Goal: Complete application form

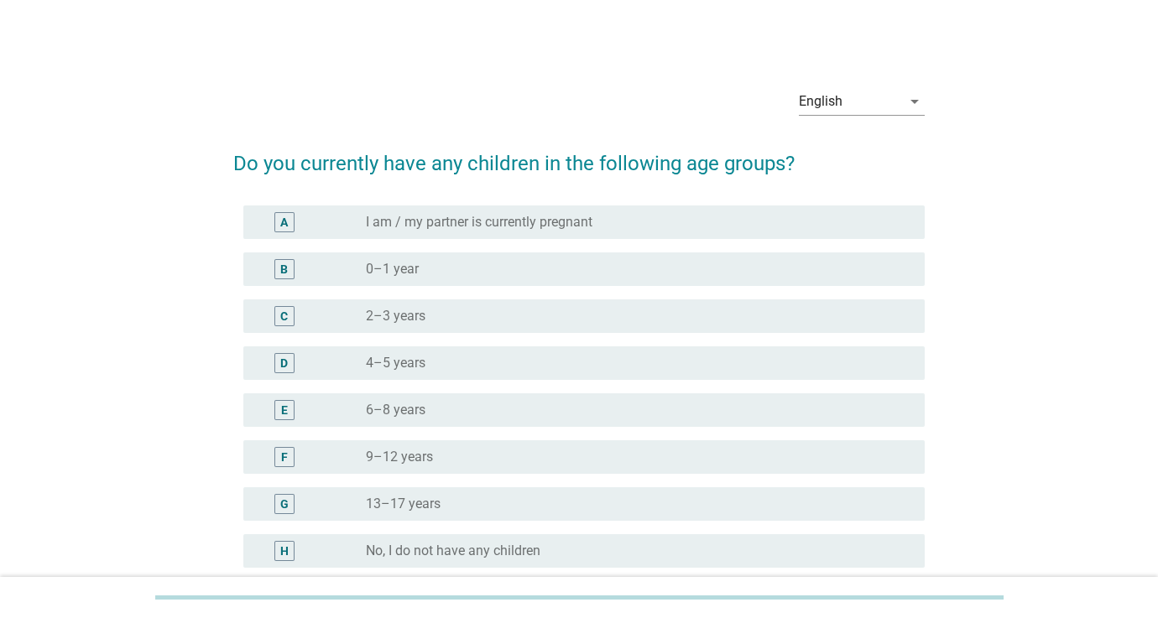
click at [441, 218] on label "I am / my partner is currently pregnant" at bounding box center [479, 222] width 227 height 17
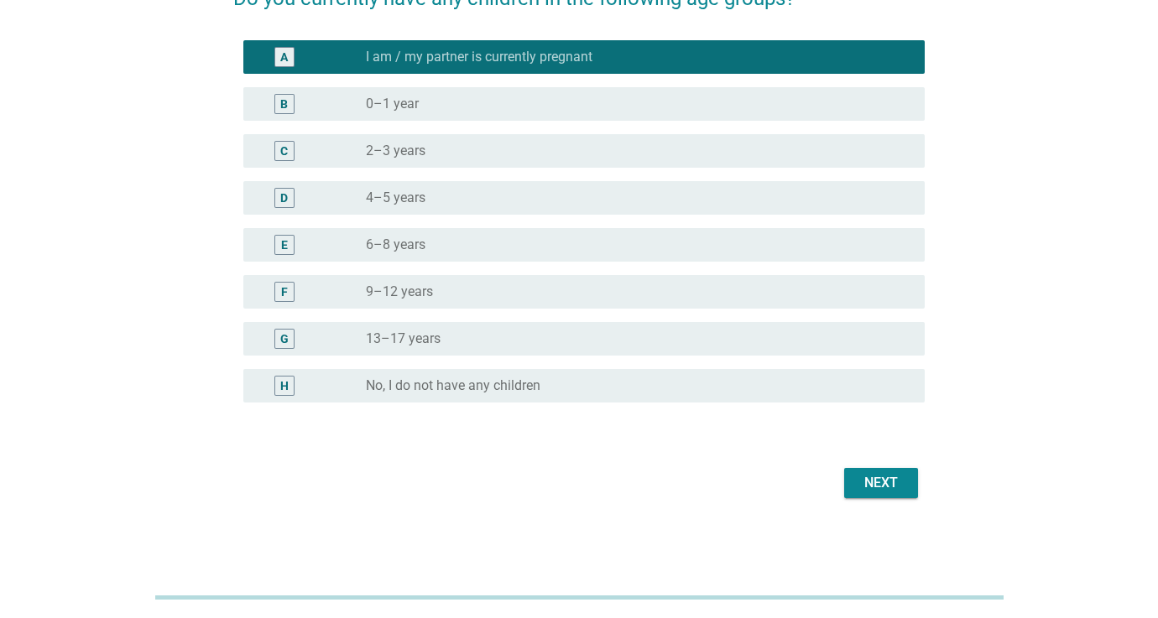
scroll to position [165, 0]
click at [899, 485] on div "Next" at bounding box center [881, 483] width 47 height 20
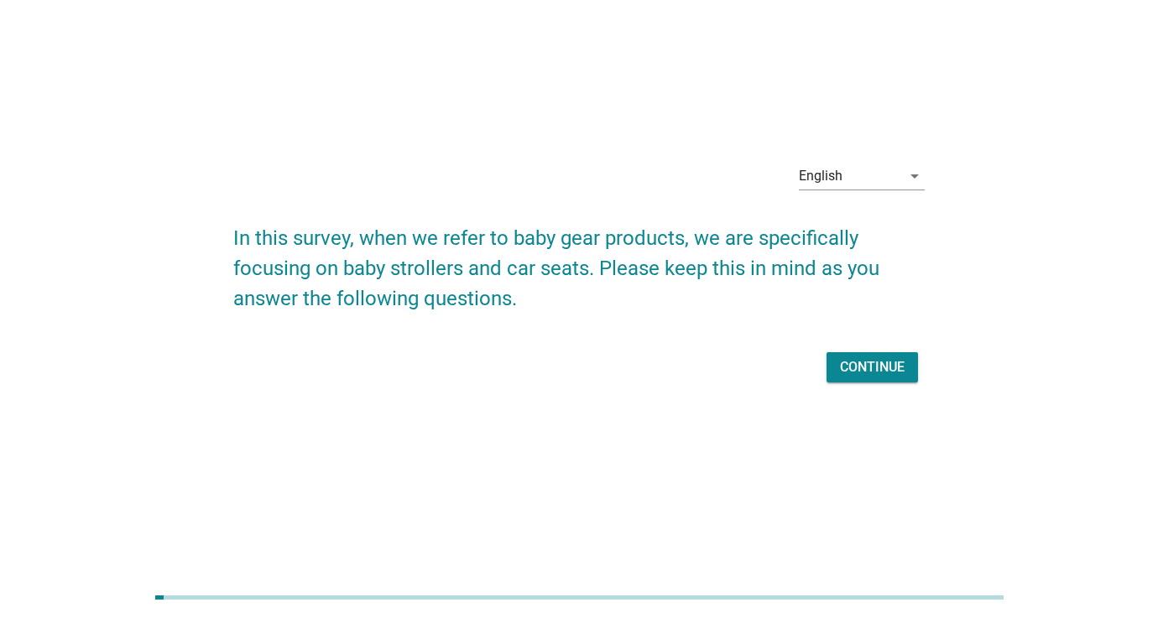
scroll to position [0, 0]
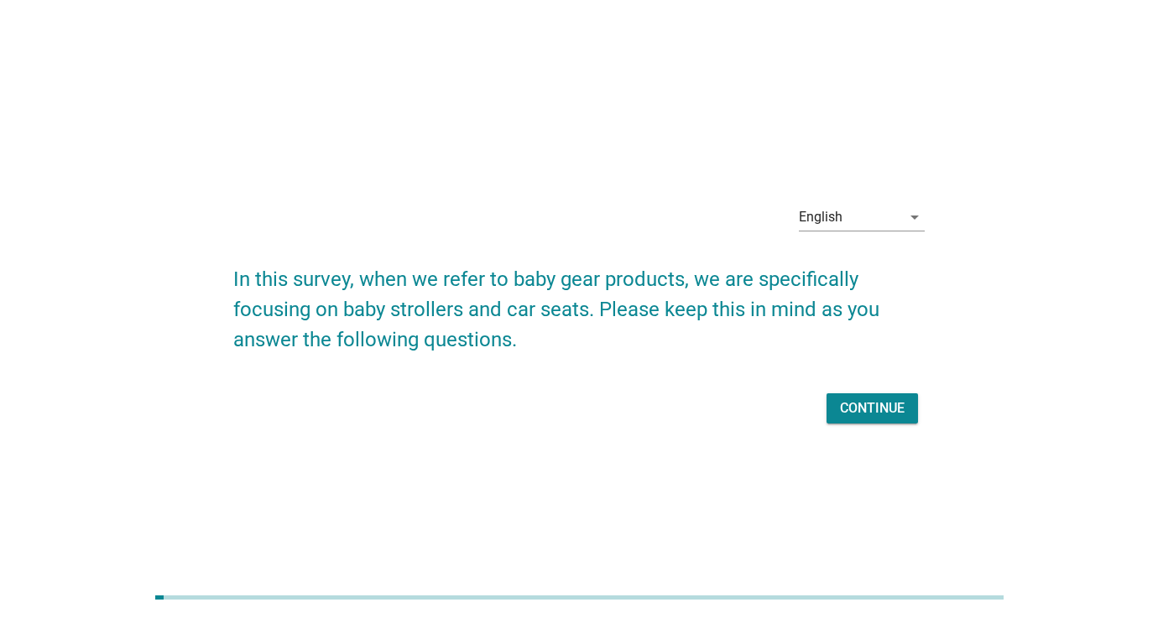
click at [851, 415] on div "Continue" at bounding box center [872, 409] width 65 height 20
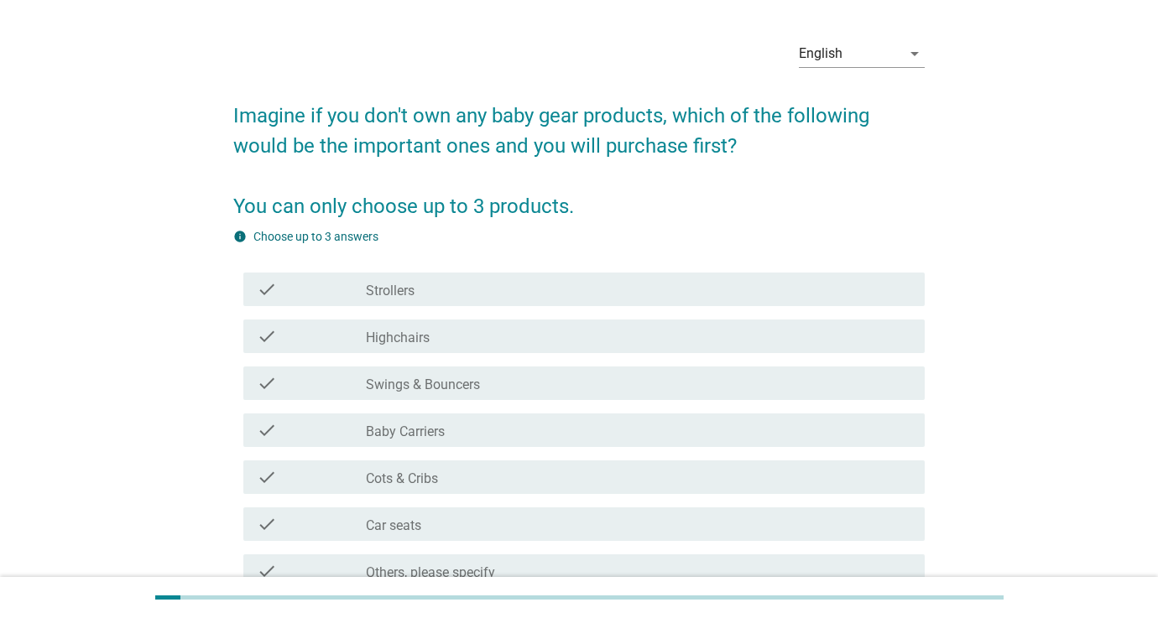
scroll to position [51, 0]
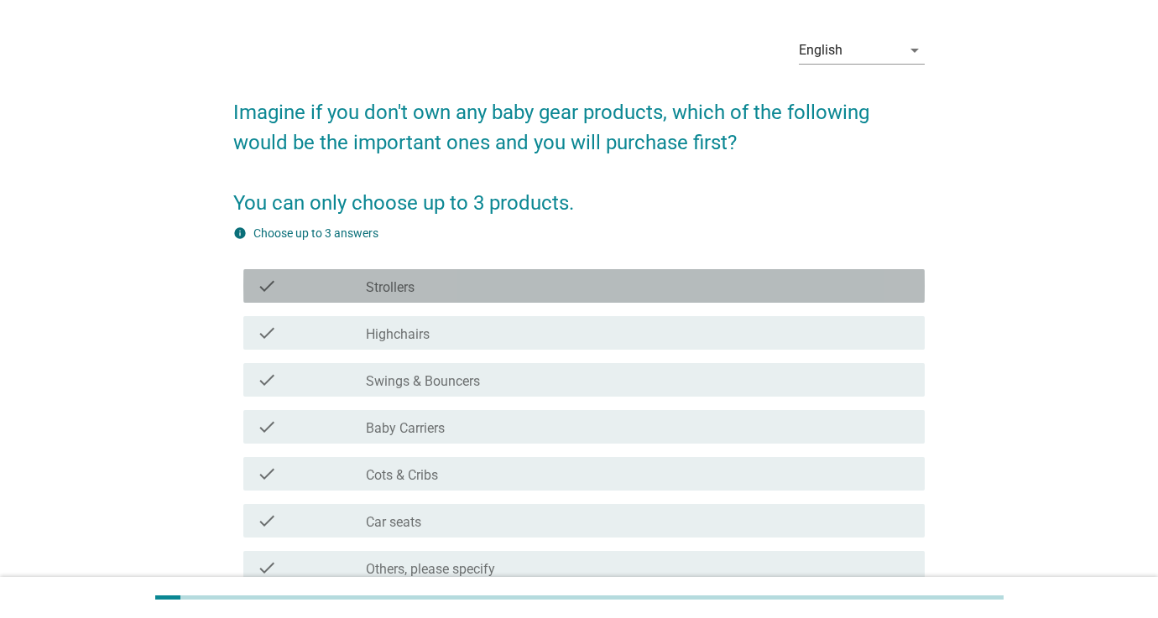
click at [437, 295] on div "check_box_outline_blank Strollers" at bounding box center [638, 286] width 545 height 20
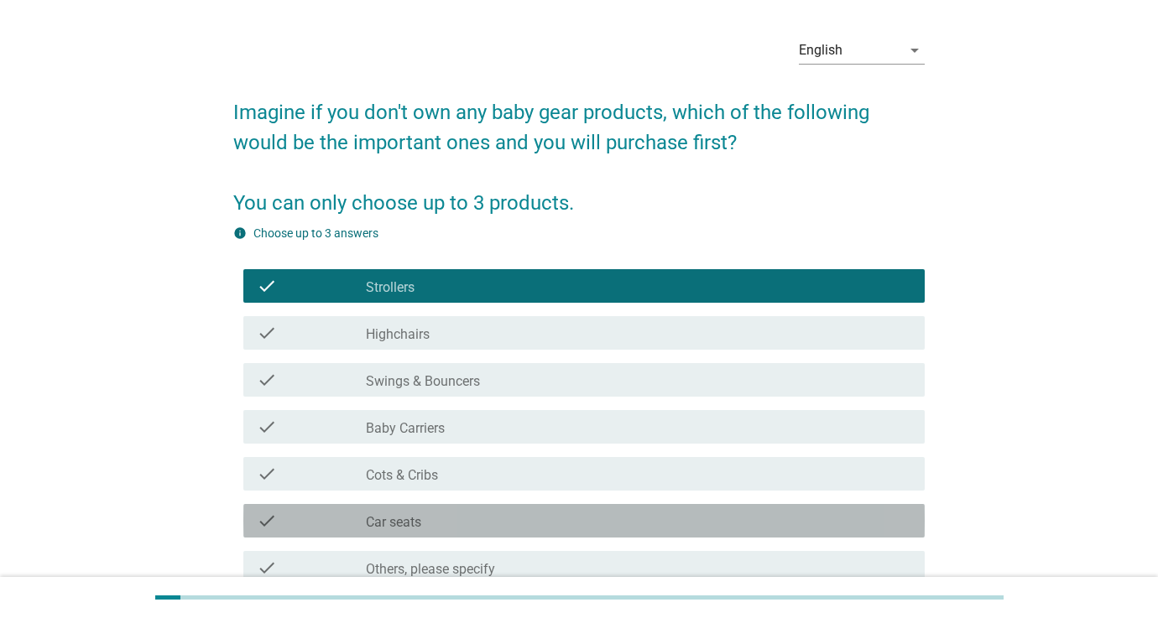
click at [447, 519] on div "check_box_outline_blank Car seats" at bounding box center [638, 521] width 545 height 20
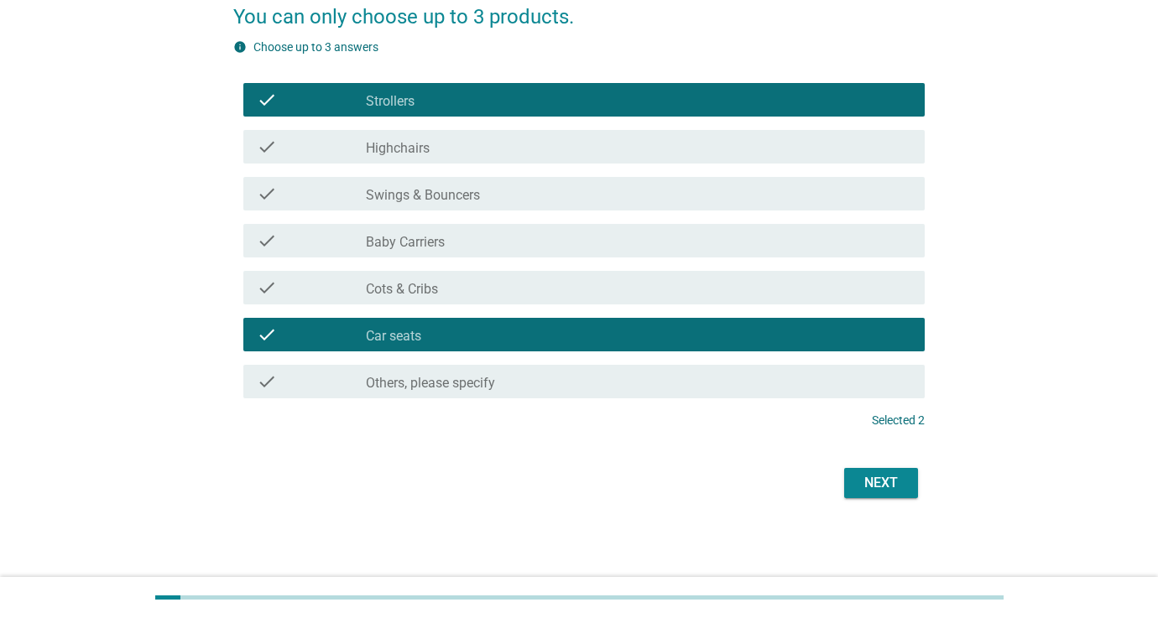
scroll to position [237, 0]
click at [858, 489] on div "Next" at bounding box center [881, 483] width 47 height 20
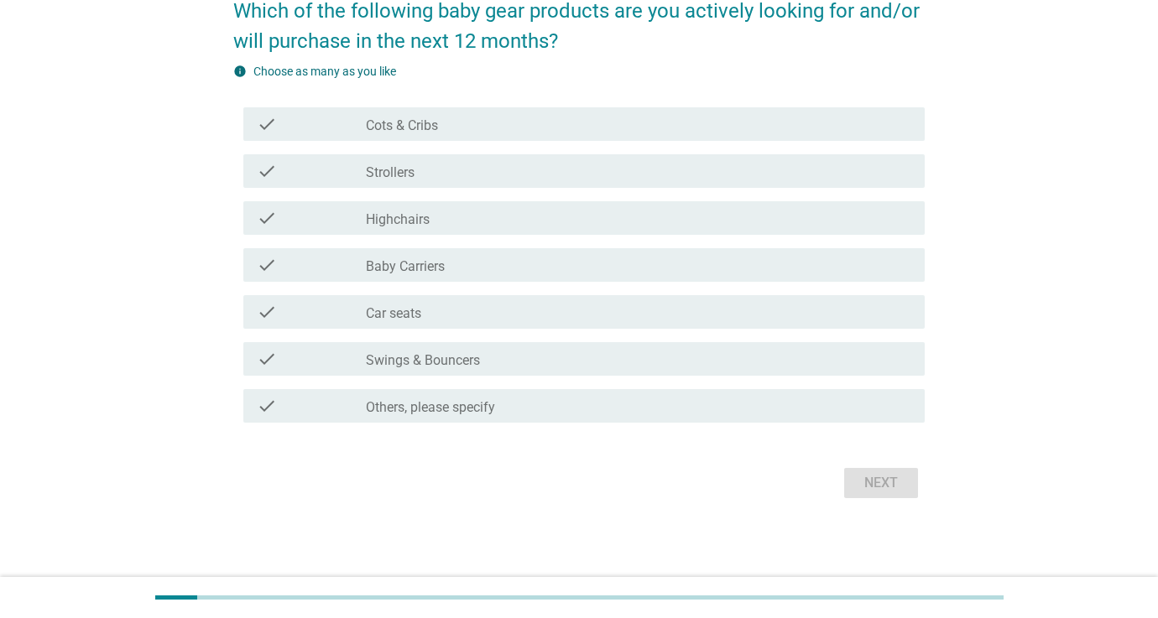
scroll to position [0, 0]
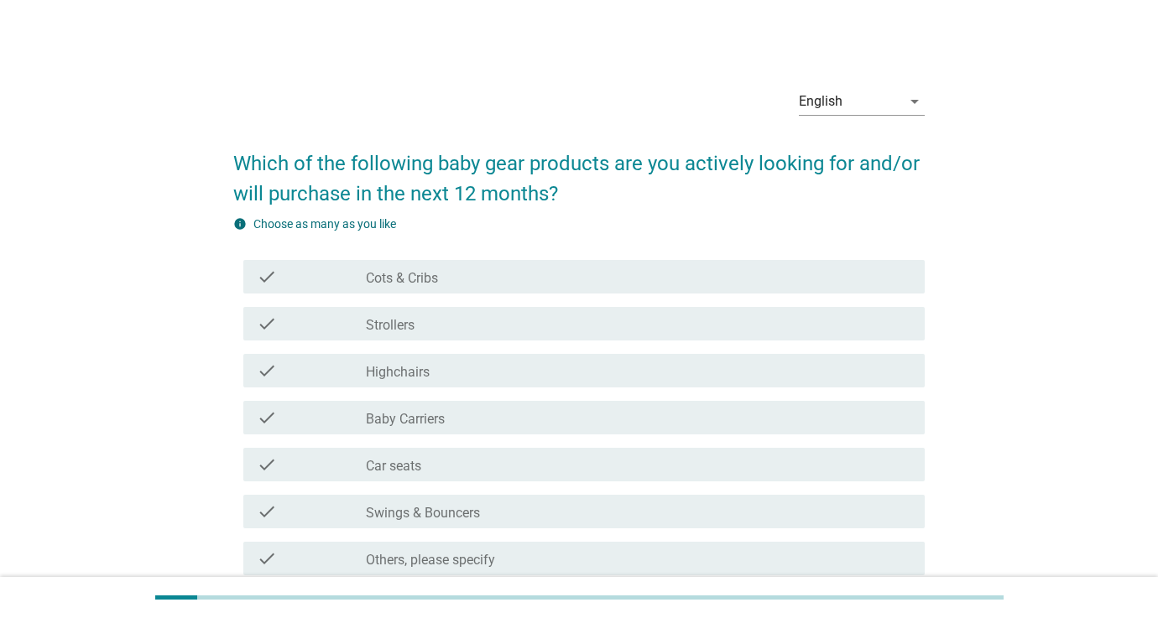
click at [433, 472] on div "check_box_outline_blank Car seats" at bounding box center [638, 465] width 545 height 20
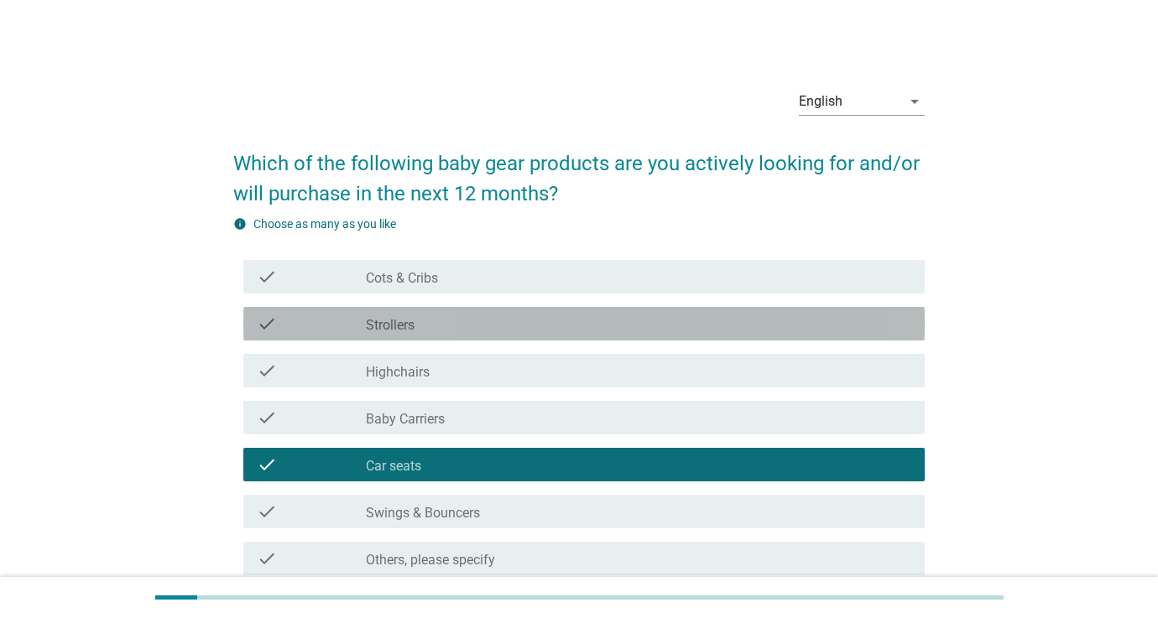
click at [452, 323] on div "check_box_outline_blank Strollers" at bounding box center [638, 324] width 545 height 20
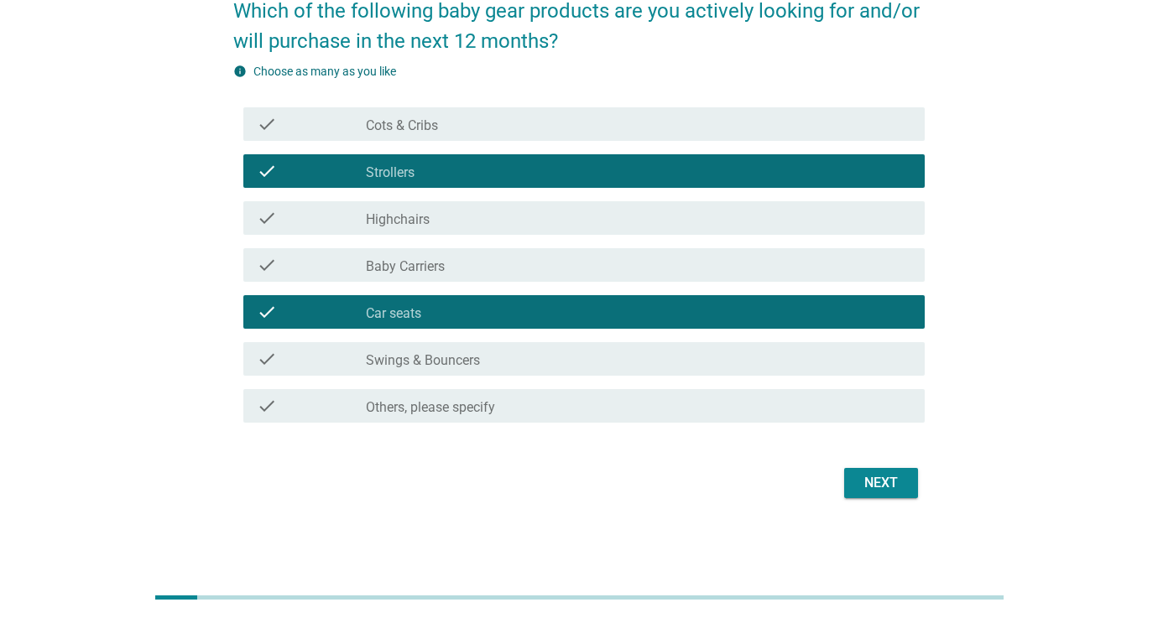
scroll to position [153, 0]
click at [884, 486] on div "Next" at bounding box center [881, 483] width 47 height 20
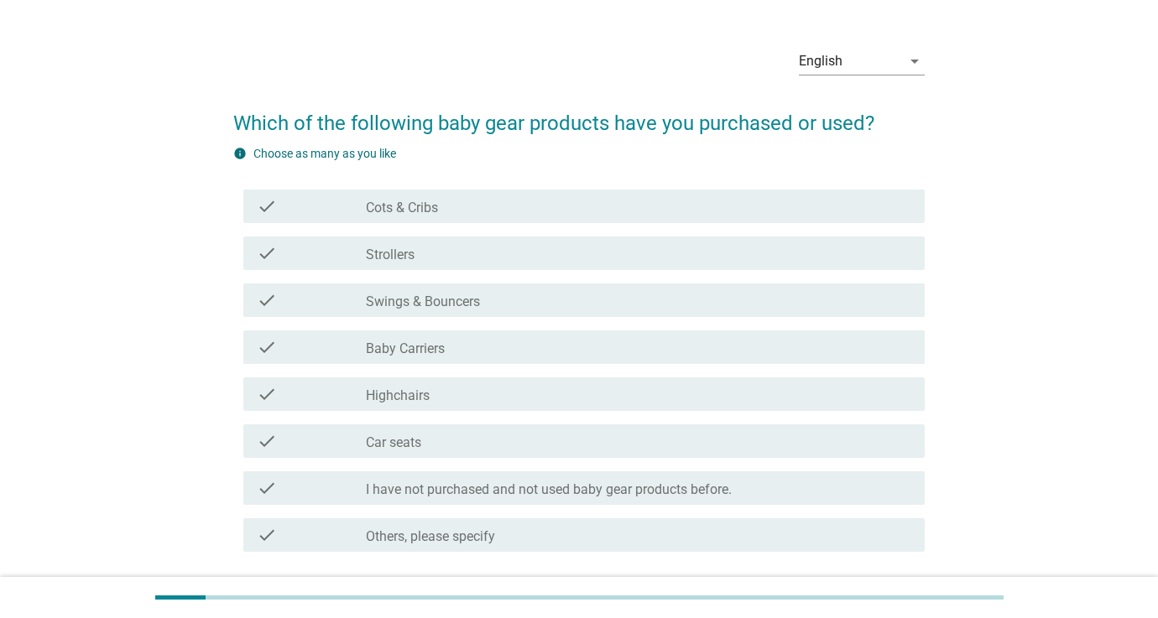
scroll to position [40, 1]
click at [447, 488] on label "I have not purchased and not used baby gear products before." at bounding box center [549, 490] width 366 height 17
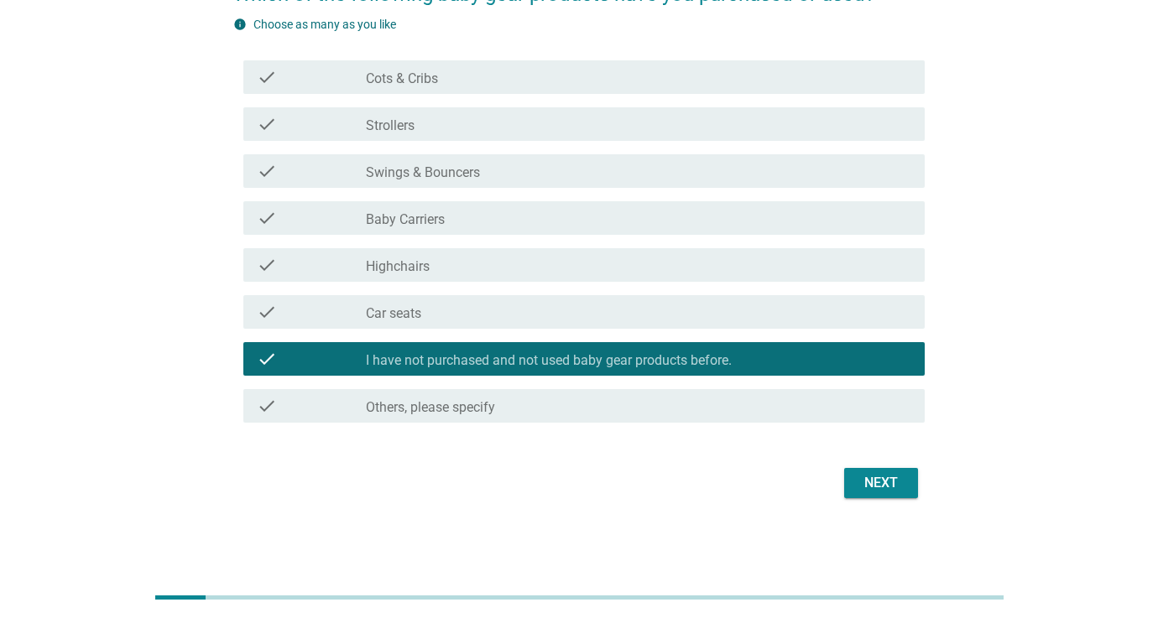
scroll to position [170, 0]
click at [895, 478] on div "Next" at bounding box center [881, 483] width 47 height 20
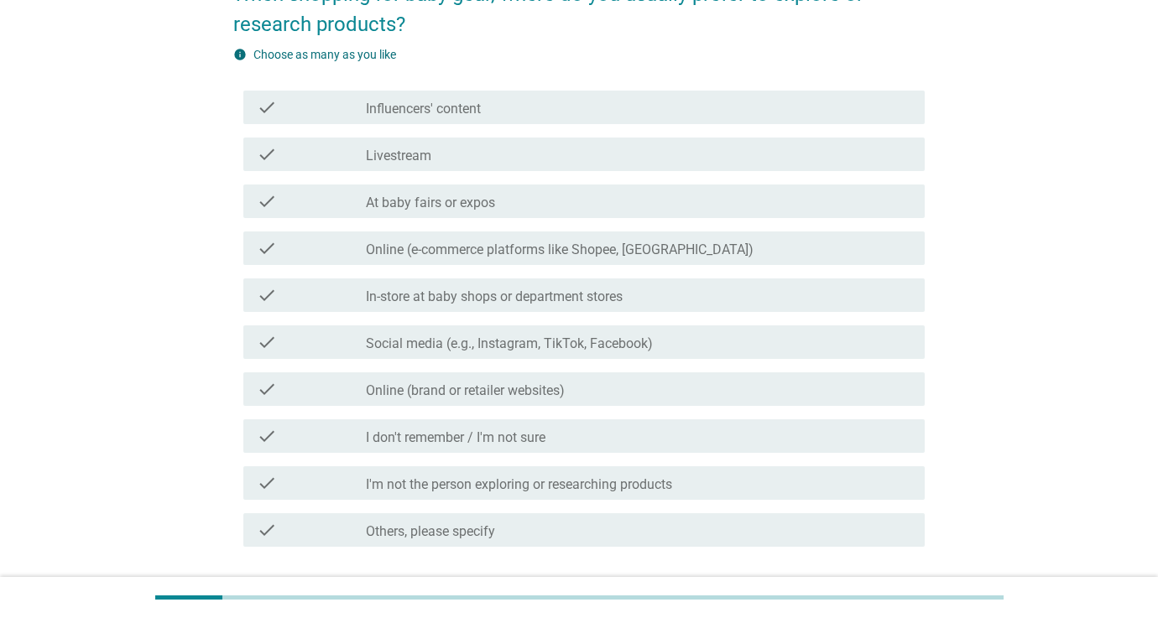
scroll to position [0, 0]
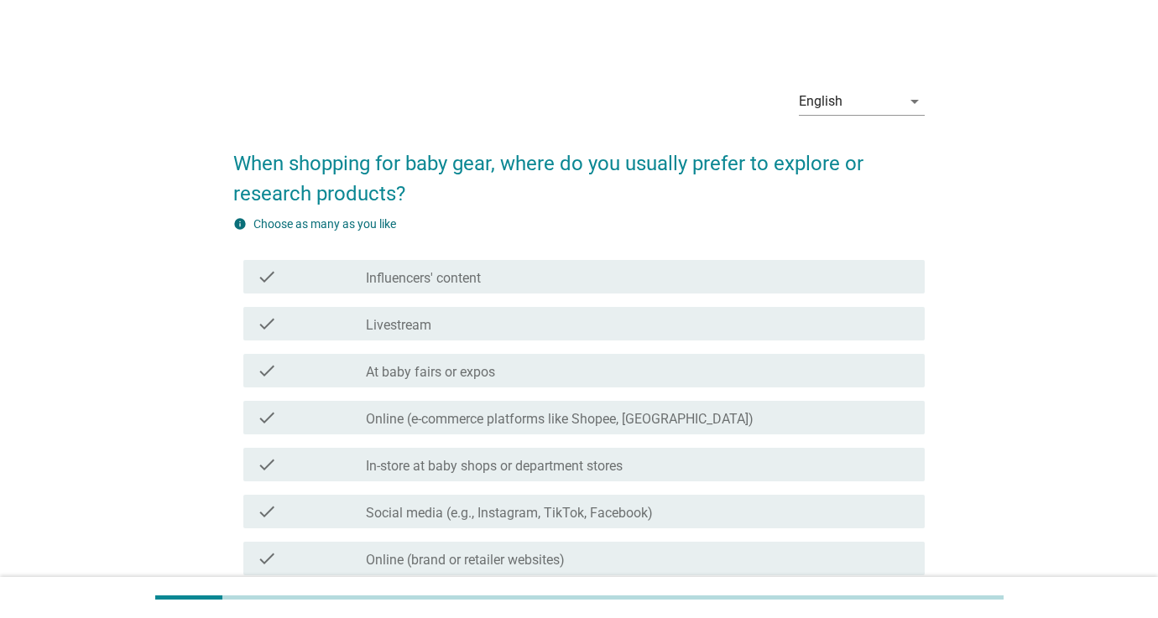
click at [527, 279] on div "check_box_outline_blank Influencers' content" at bounding box center [638, 277] width 545 height 20
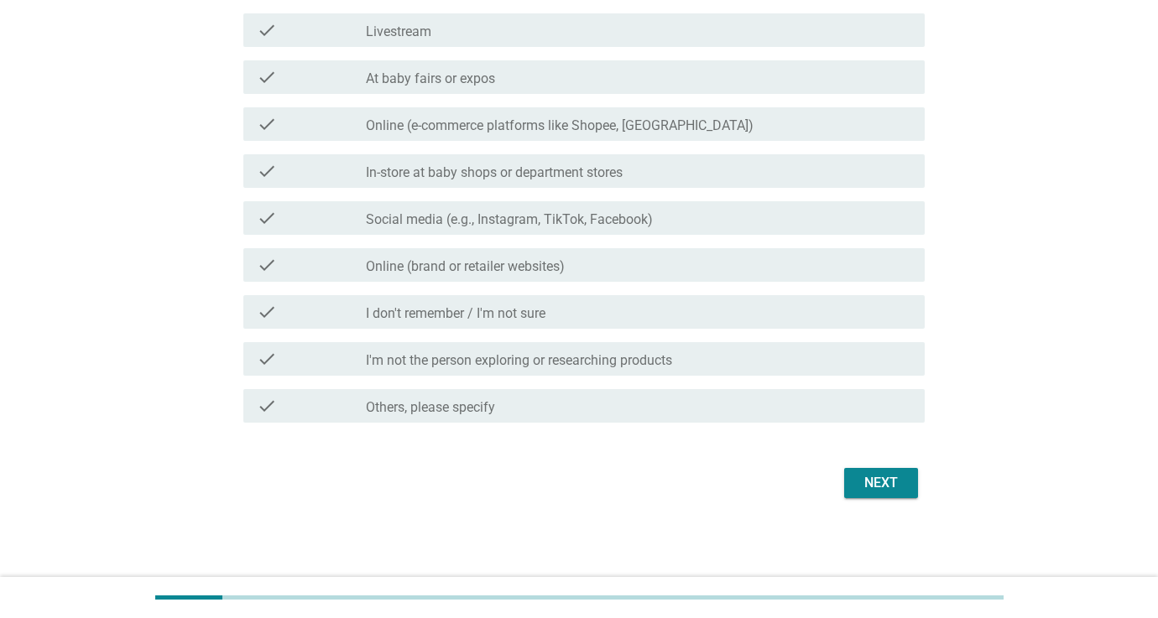
scroll to position [294, 0]
click at [884, 496] on button "Next" at bounding box center [881, 483] width 74 height 30
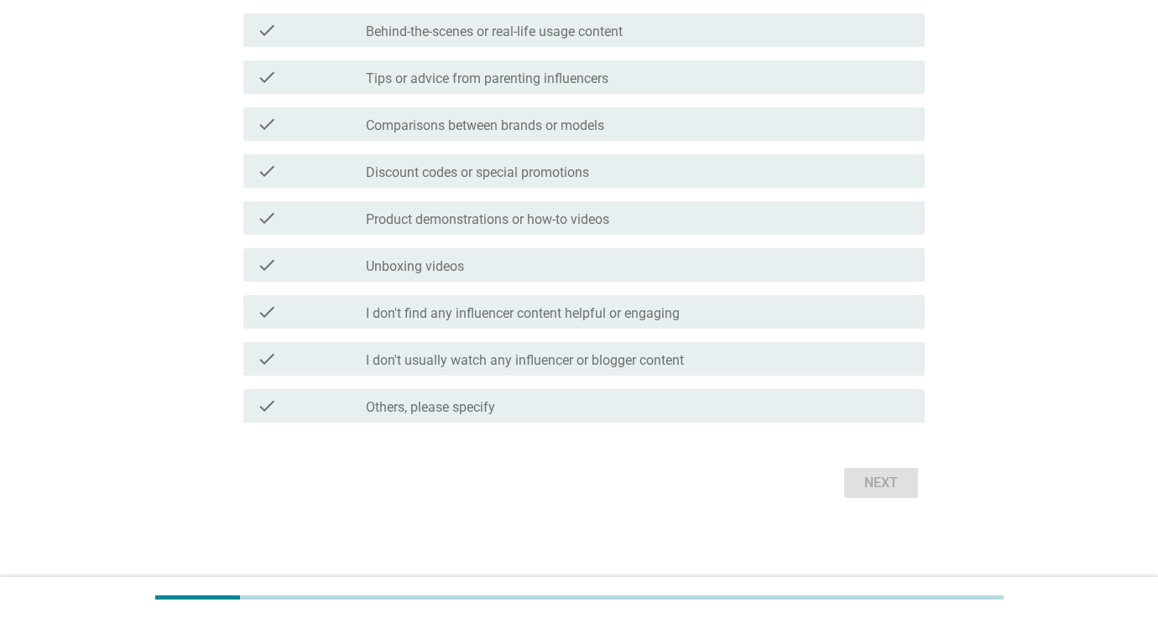
scroll to position [0, 0]
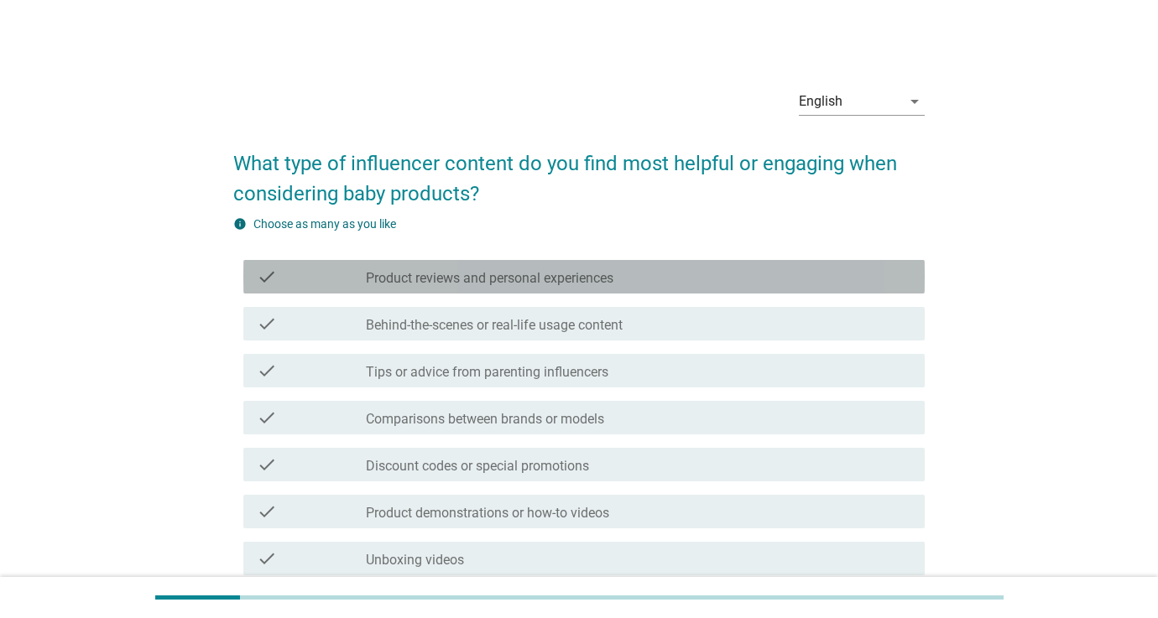
click at [544, 270] on label "Product reviews and personal experiences" at bounding box center [490, 278] width 248 height 17
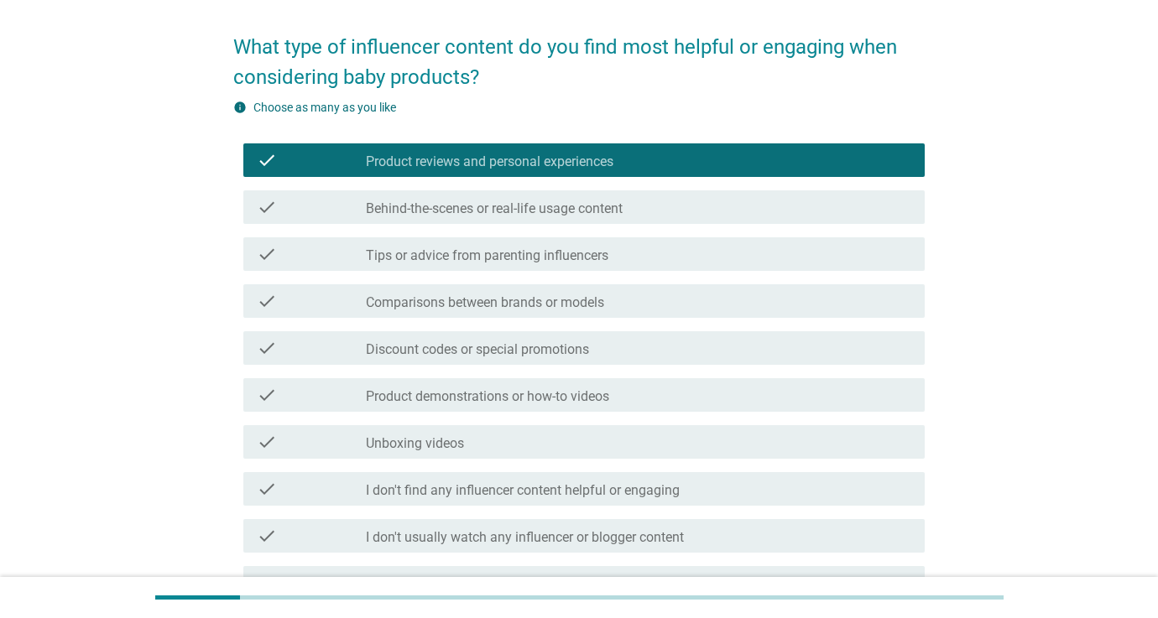
scroll to position [121, 0]
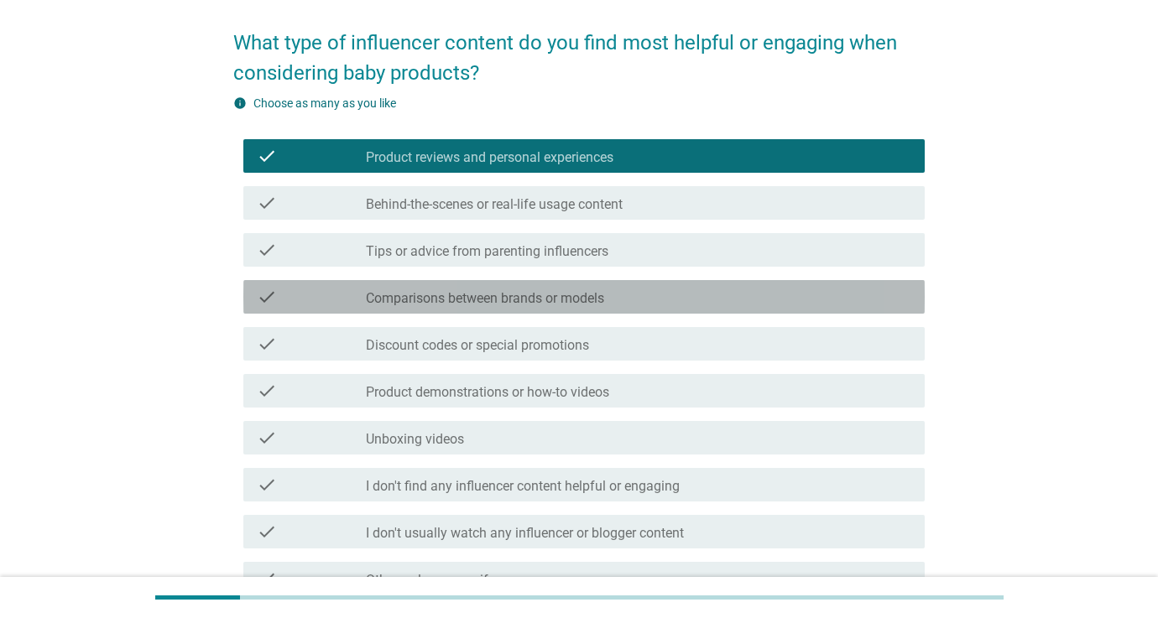
click at [556, 300] on label "Comparisons between brands or models" at bounding box center [485, 298] width 238 height 17
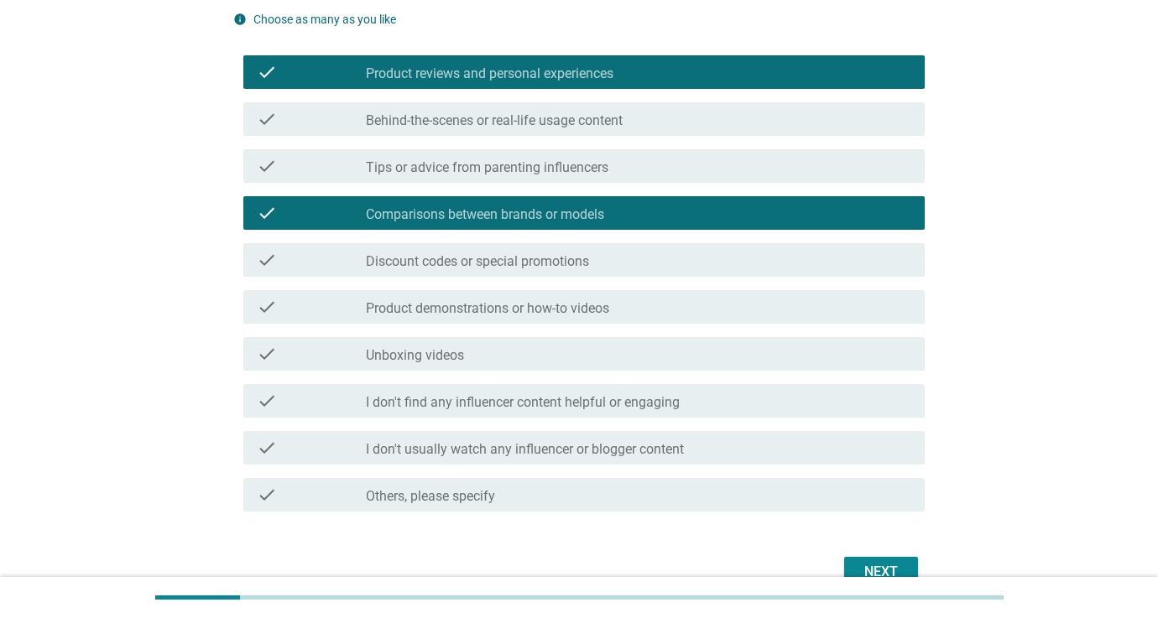
scroll to position [249, 0]
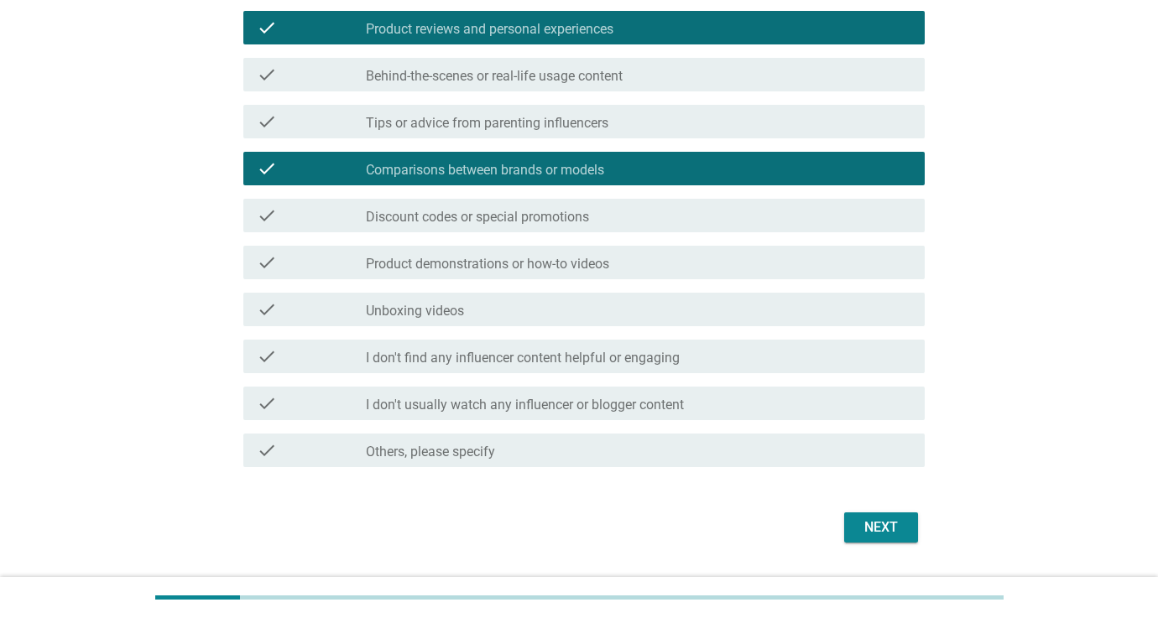
click at [863, 524] on div "Next" at bounding box center [881, 528] width 47 height 20
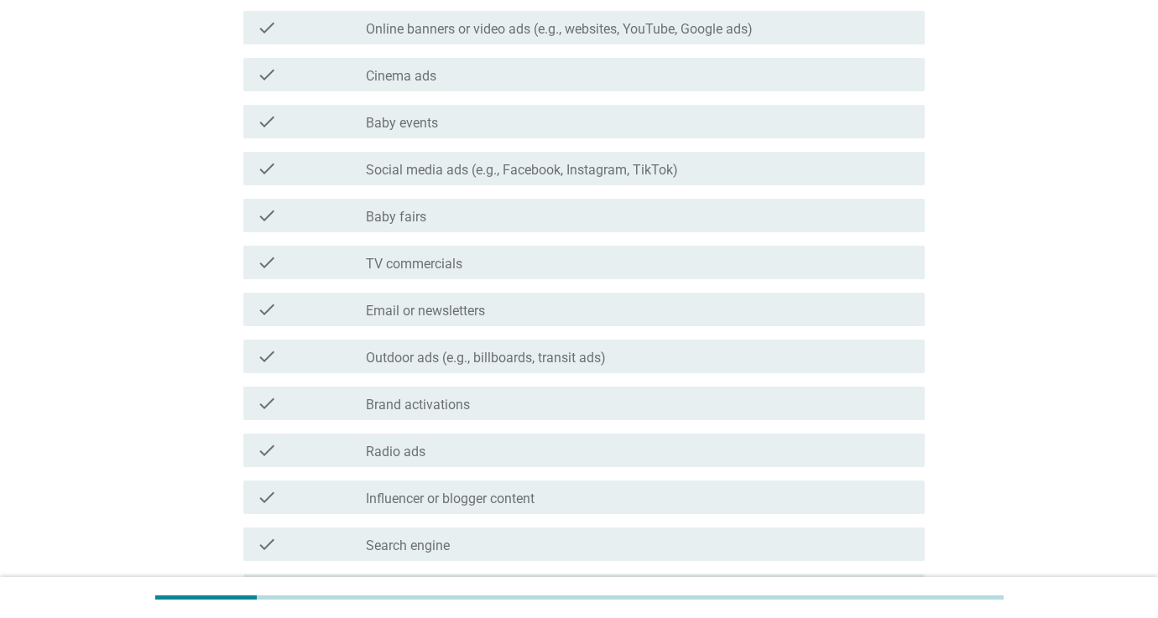
scroll to position [0, 0]
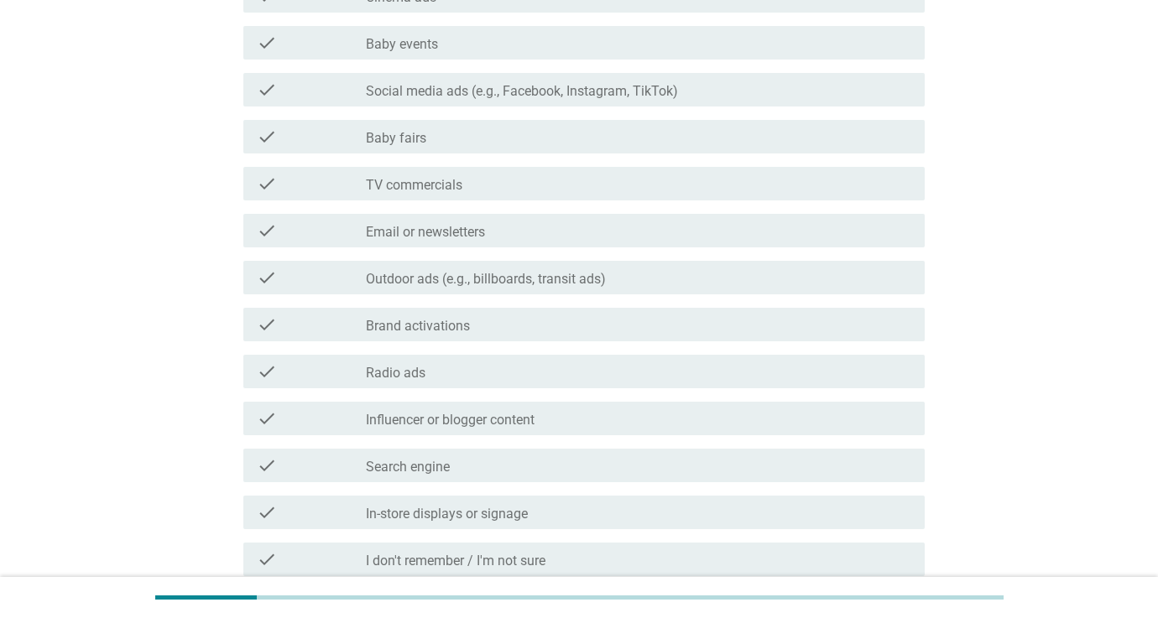
click at [472, 416] on label "Influencer or blogger content" at bounding box center [450, 420] width 169 height 17
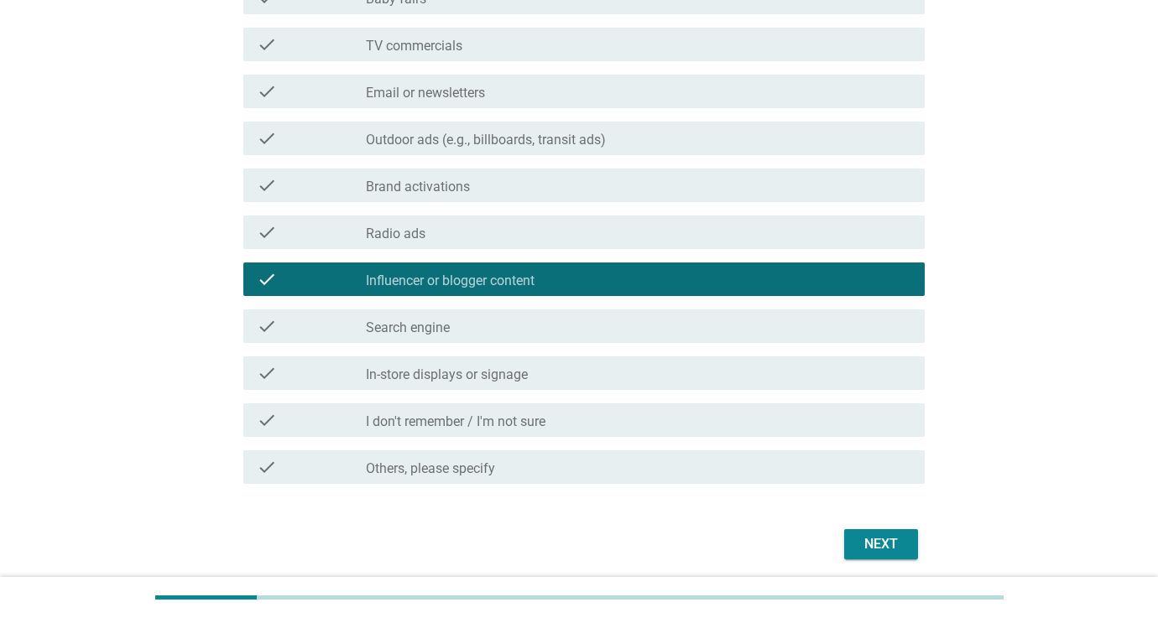
scroll to position [469, 0]
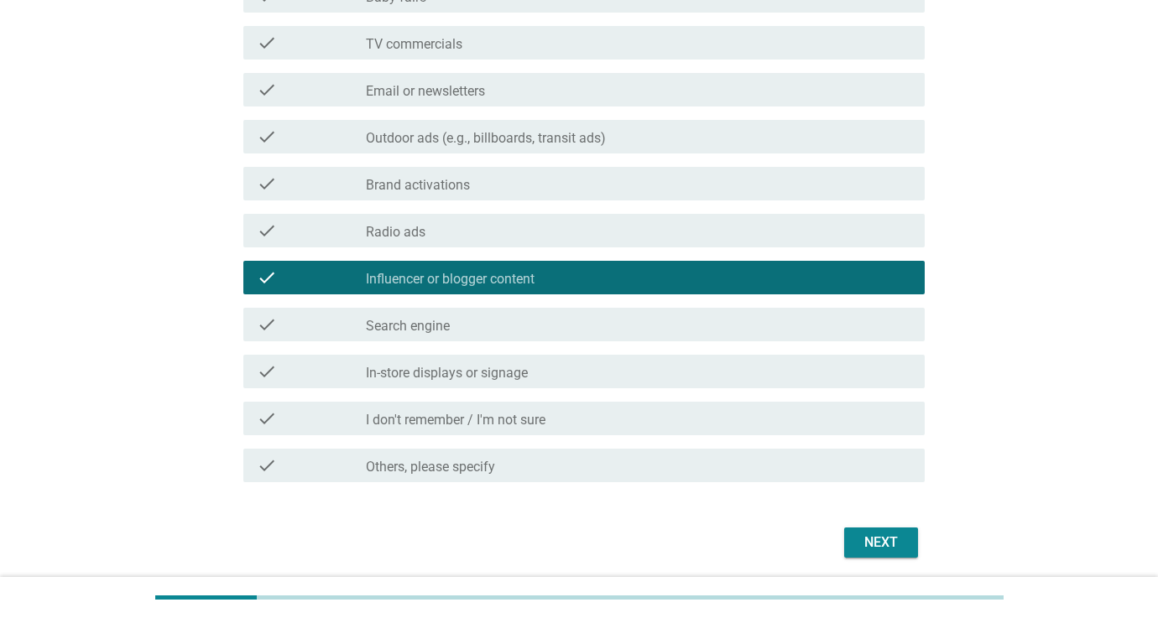
click at [884, 540] on div "Next" at bounding box center [881, 543] width 47 height 20
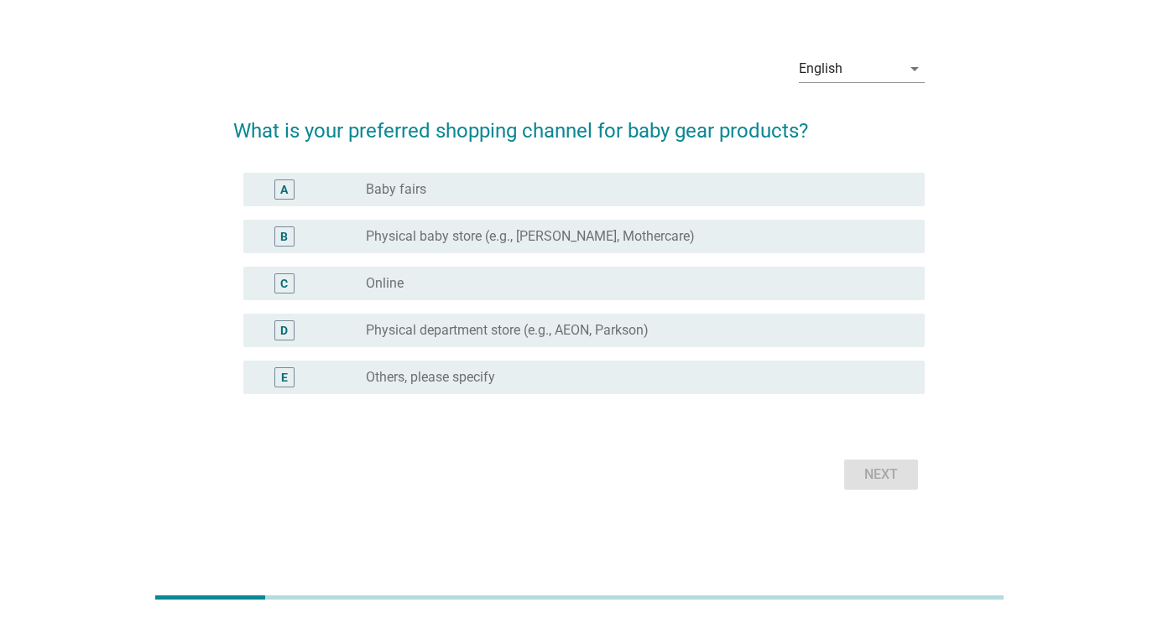
scroll to position [0, 0]
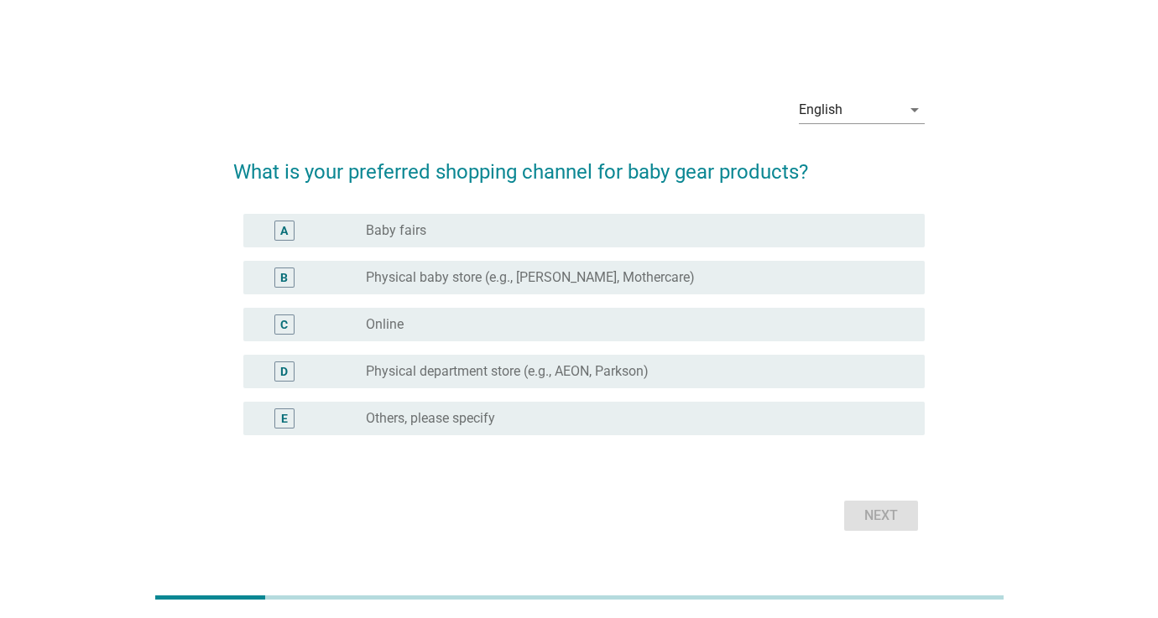
click at [435, 326] on div "radio_button_unchecked Online" at bounding box center [632, 324] width 532 height 17
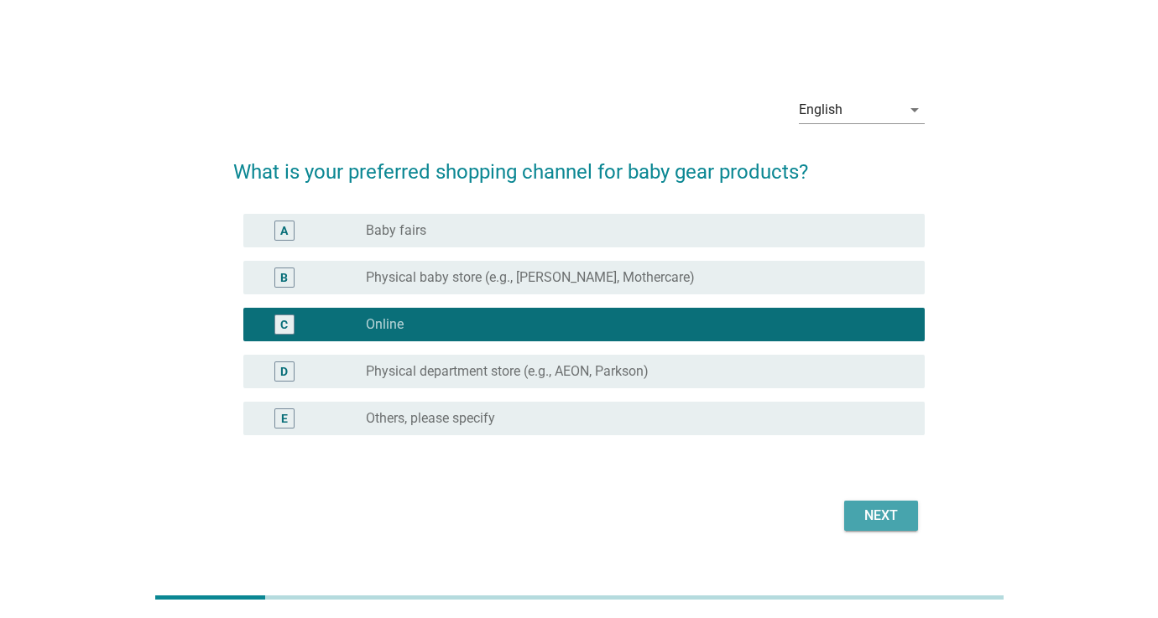
click at [901, 511] on div "Next" at bounding box center [881, 516] width 47 height 20
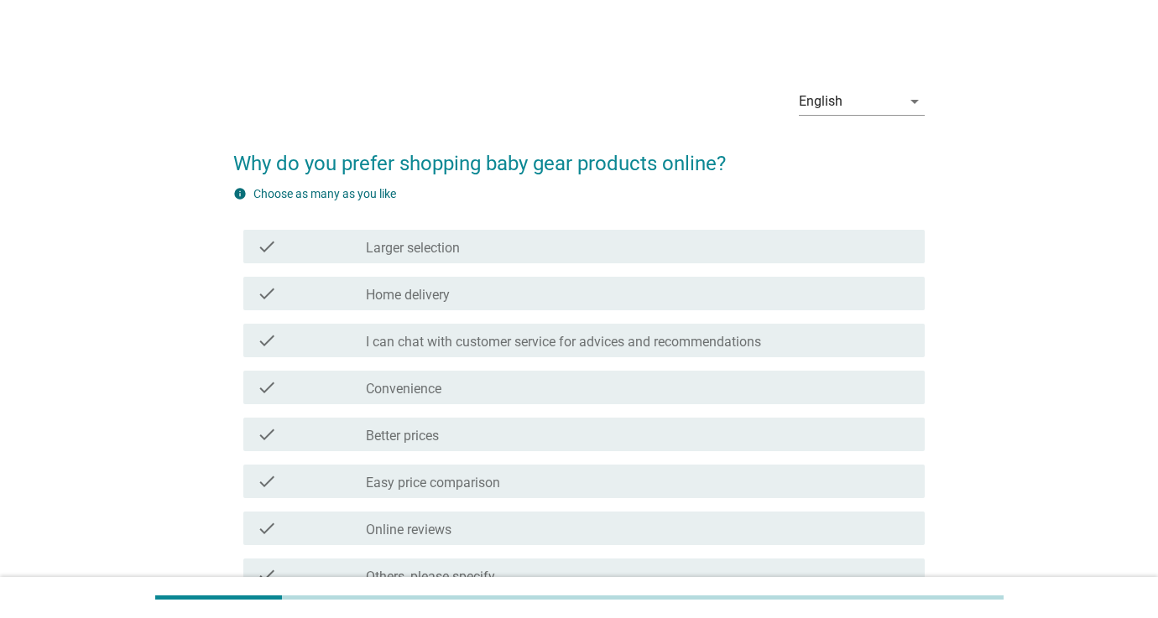
click at [493, 386] on div "check_box_outline_blank Convenience" at bounding box center [638, 388] width 545 height 20
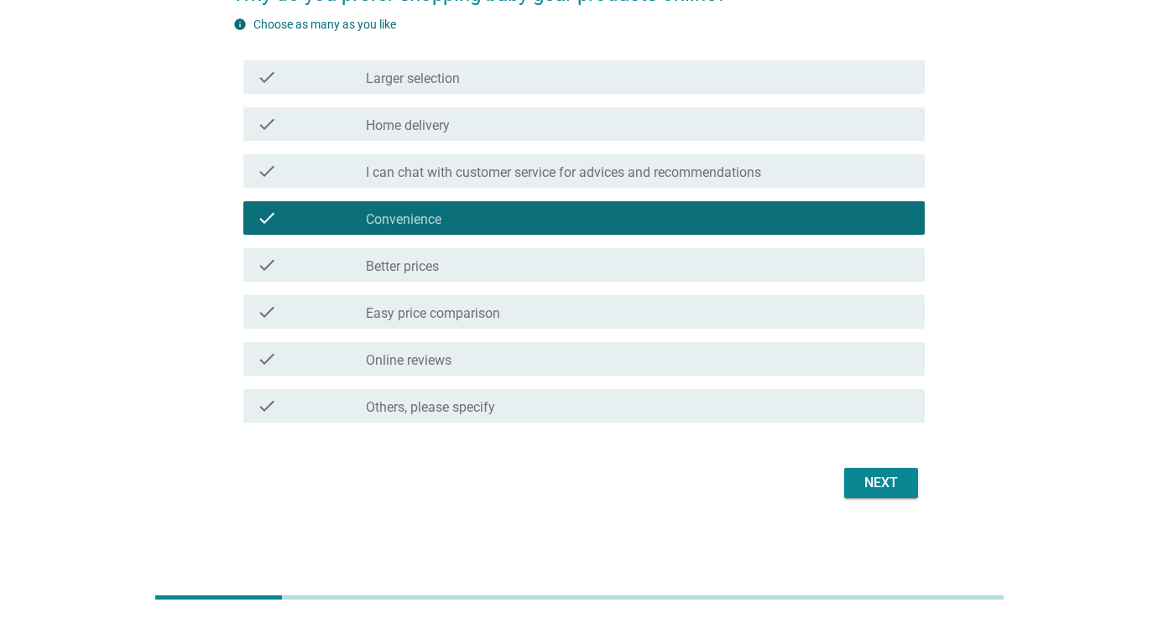
scroll to position [170, 0]
click at [904, 475] on div "Next" at bounding box center [881, 483] width 47 height 20
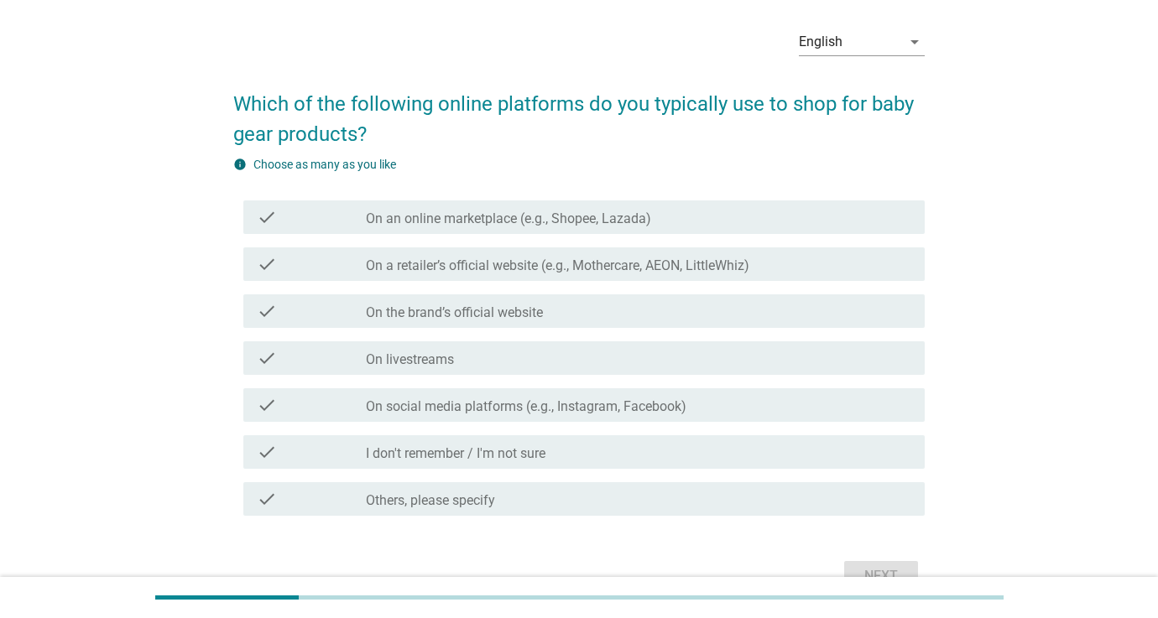
scroll to position [61, 0]
click at [531, 224] on label "On an online marketplace (e.g., Shopee, Lazada)" at bounding box center [508, 217] width 285 height 17
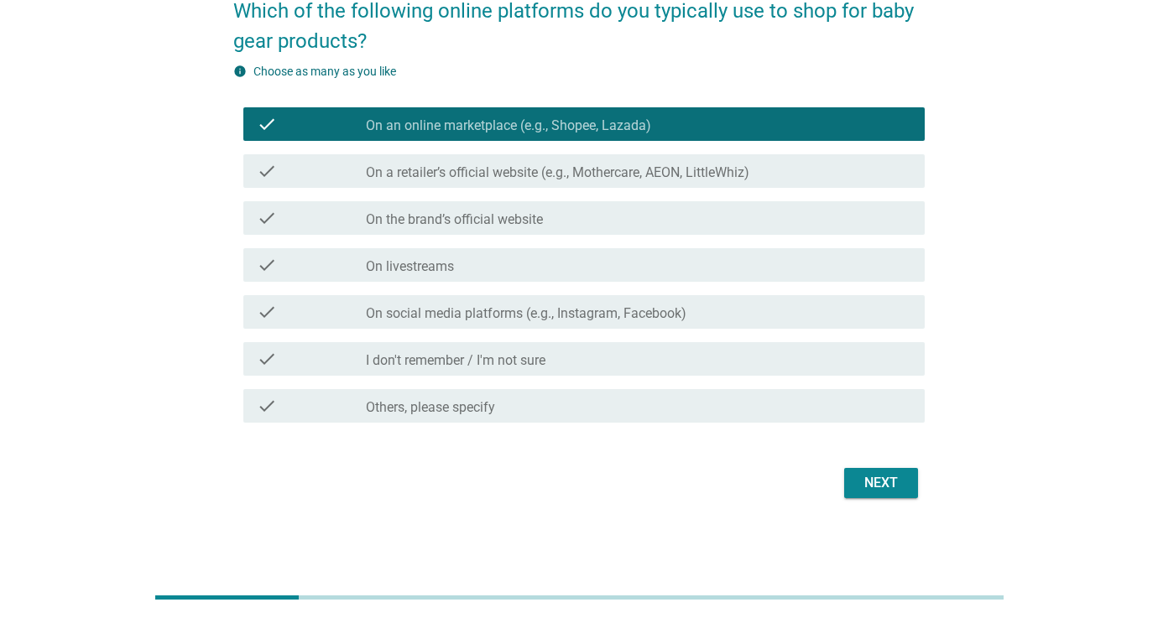
scroll to position [153, 0]
click at [883, 484] on div "Next" at bounding box center [881, 483] width 47 height 20
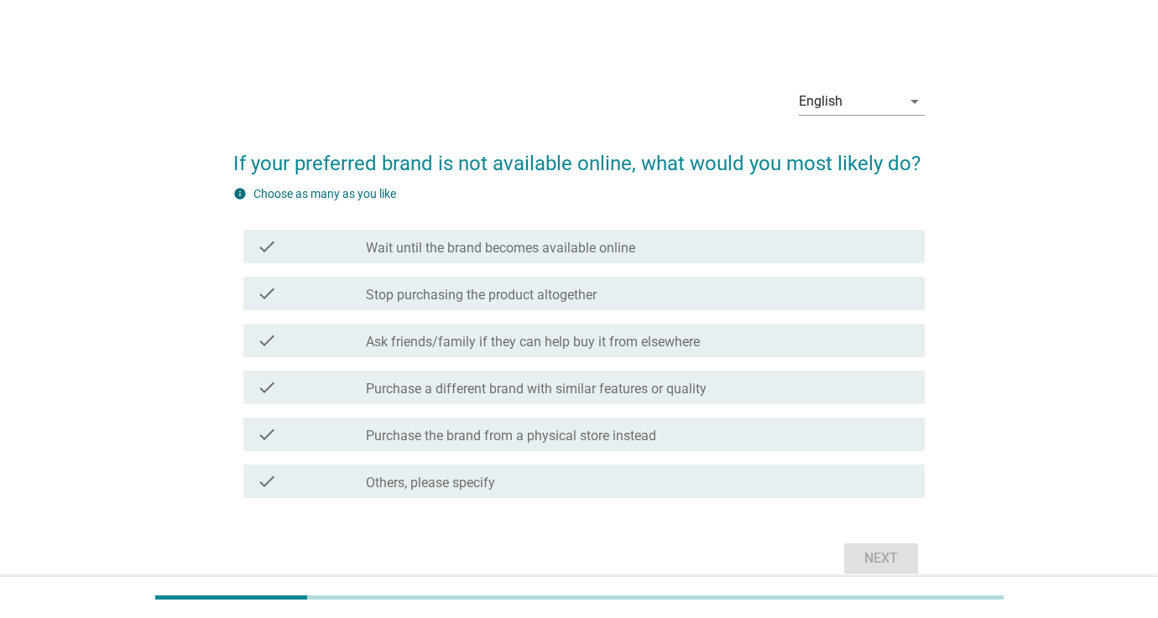
click at [614, 295] on div "check_box_outline_blank Stop purchasing the product altogether" at bounding box center [638, 294] width 545 height 20
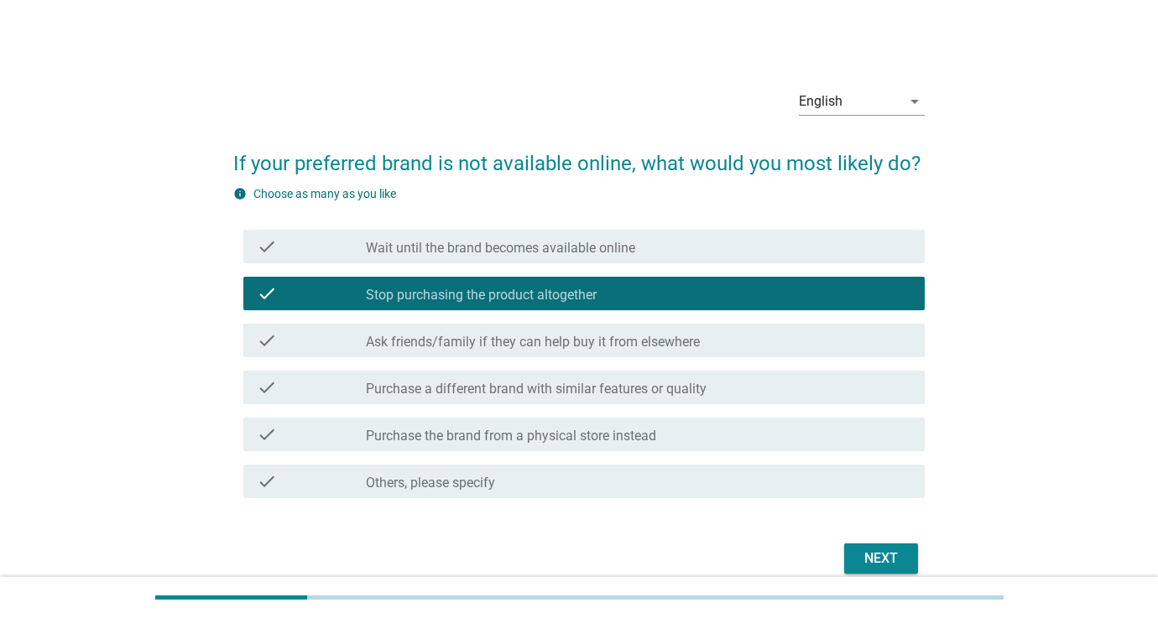
click at [879, 557] on div "Next" at bounding box center [881, 559] width 47 height 20
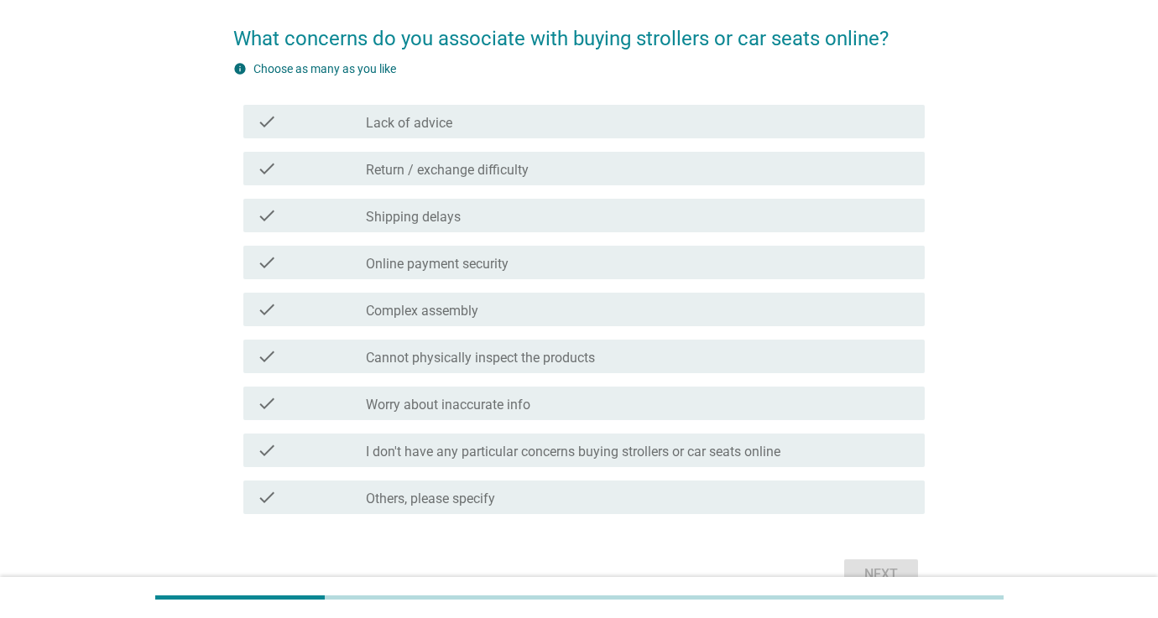
scroll to position [130, 0]
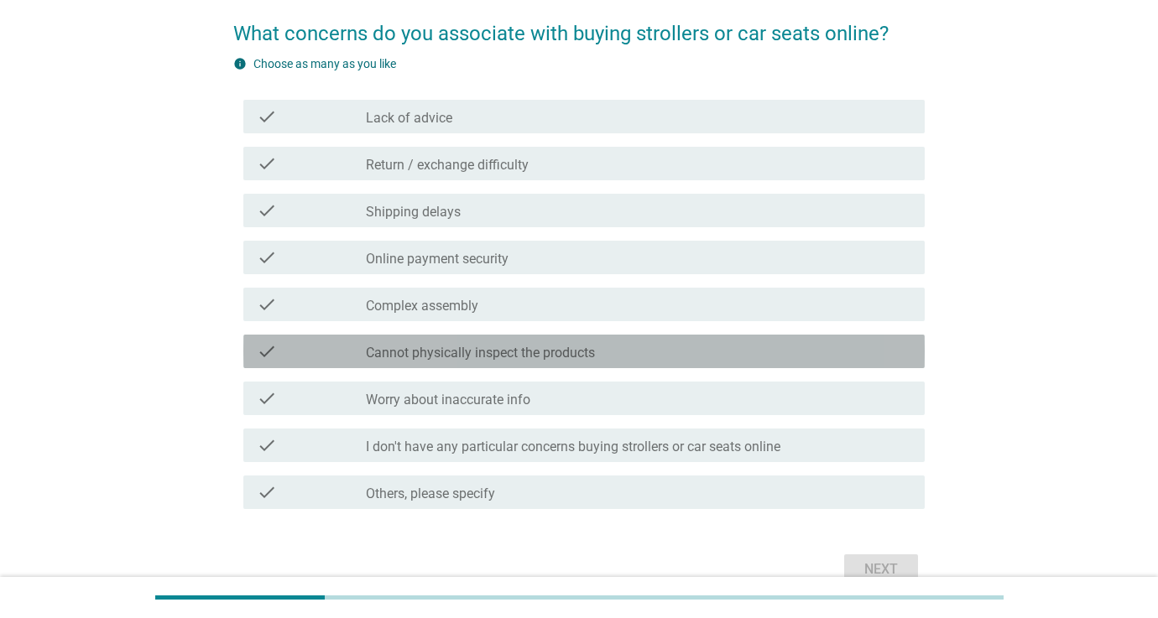
click at [566, 352] on label "Cannot physically inspect the products" at bounding box center [480, 353] width 229 height 17
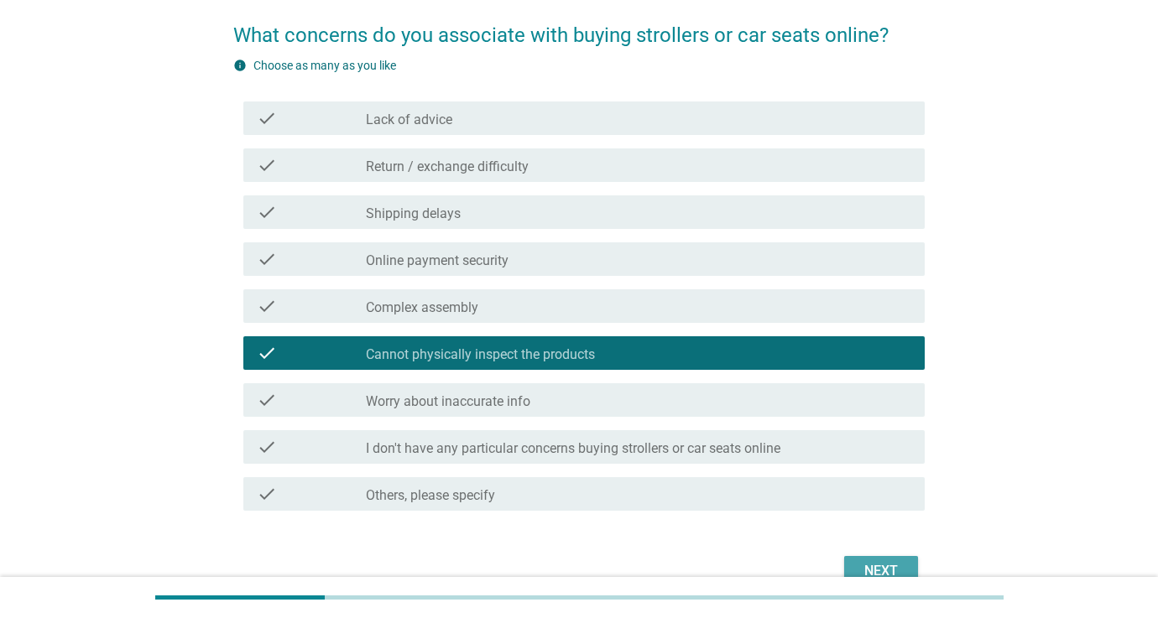
click at [865, 560] on button "Next" at bounding box center [881, 571] width 74 height 30
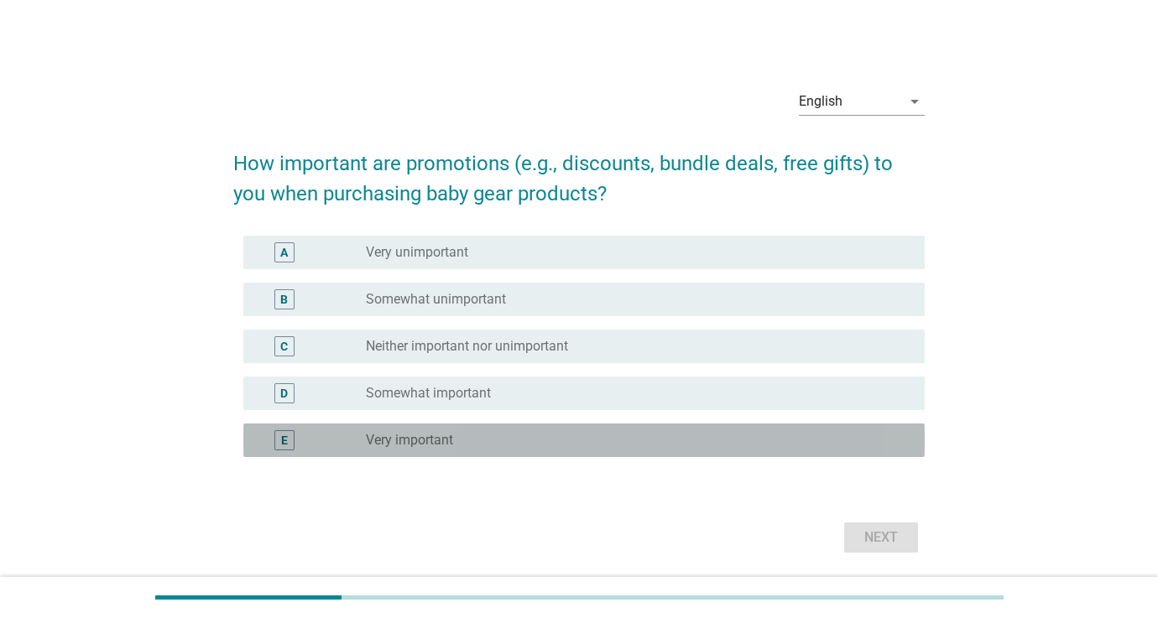
click at [584, 445] on div "radio_button_unchecked Very important" at bounding box center [632, 440] width 532 height 17
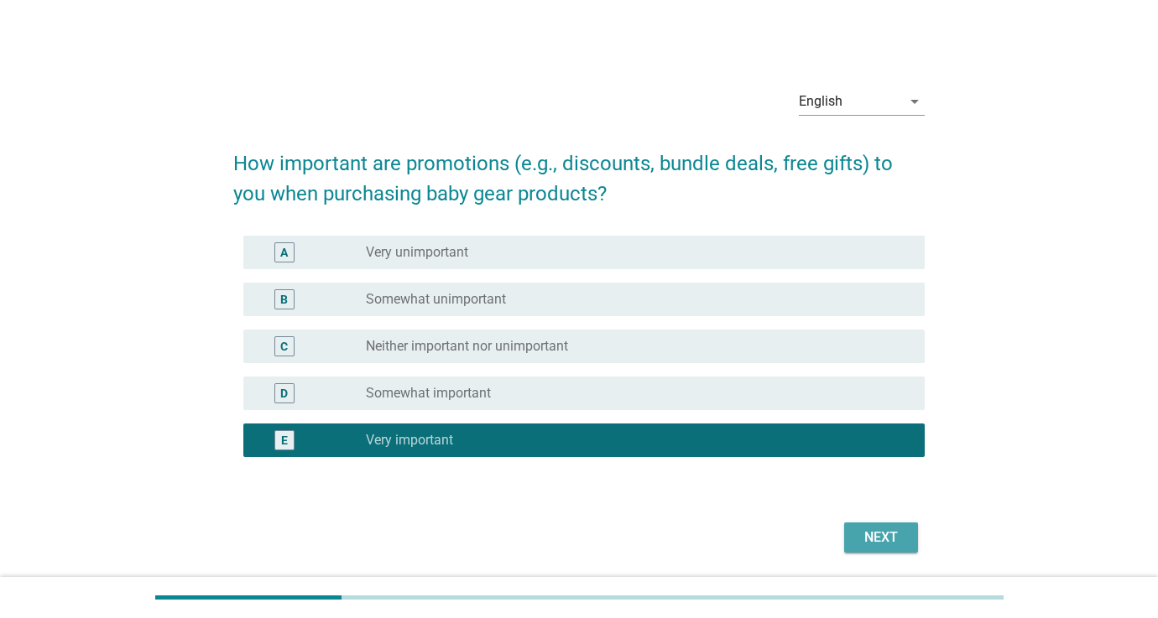
click at [887, 537] on div "Next" at bounding box center [881, 538] width 47 height 20
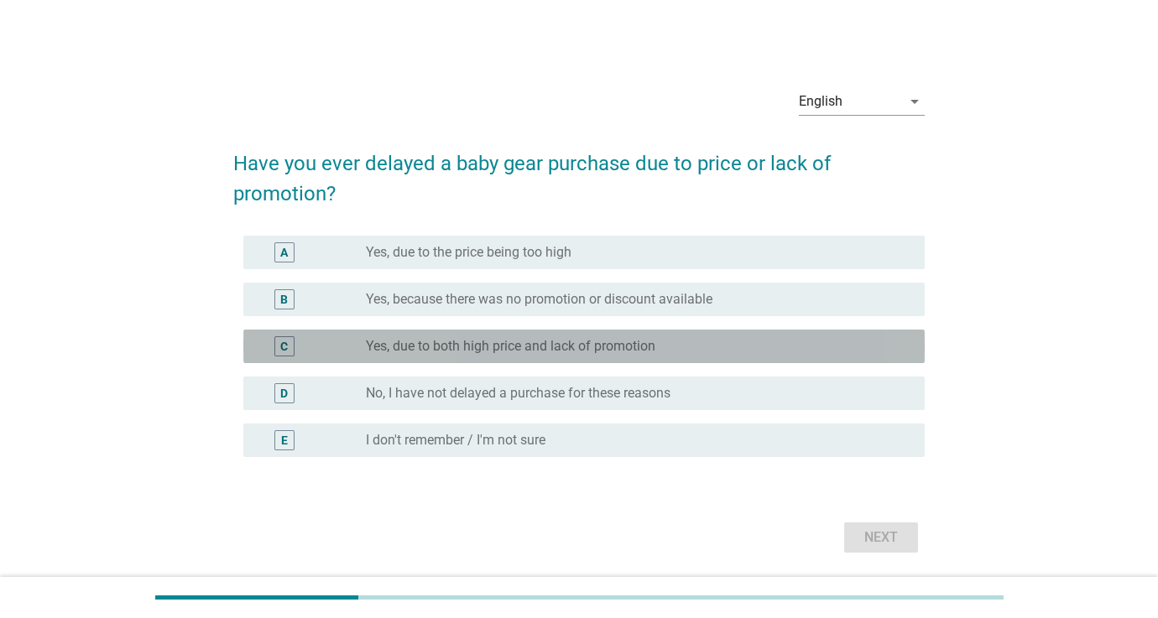
click at [561, 342] on label "Yes, due to both high price and lack of promotion" at bounding box center [511, 346] width 290 height 17
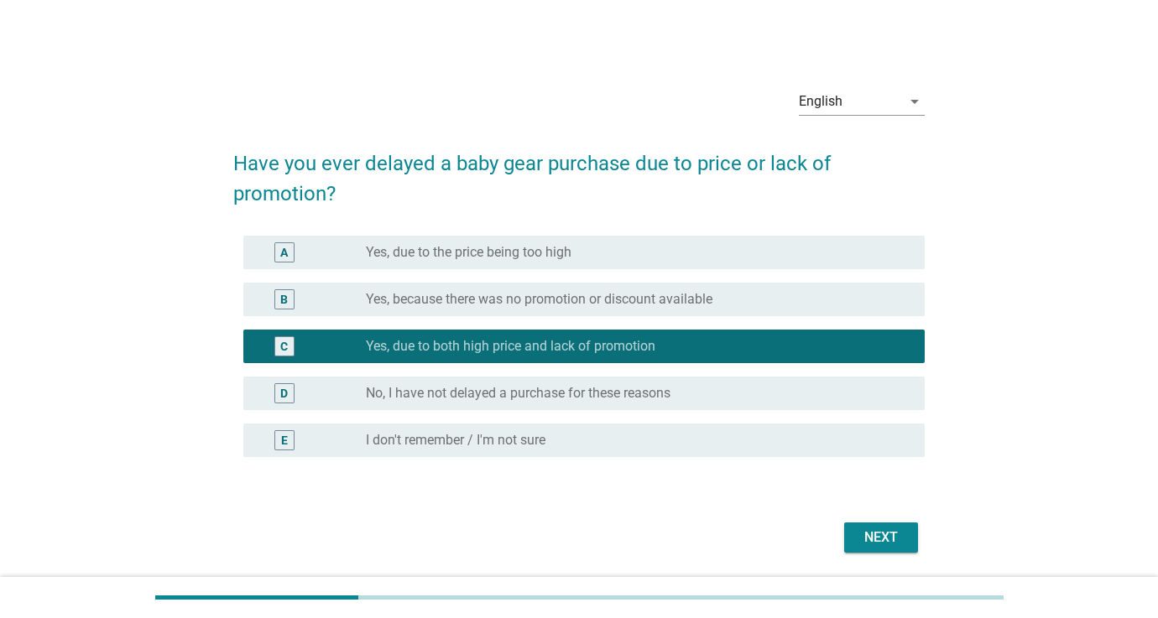
click at [908, 539] on button "Next" at bounding box center [881, 538] width 74 height 30
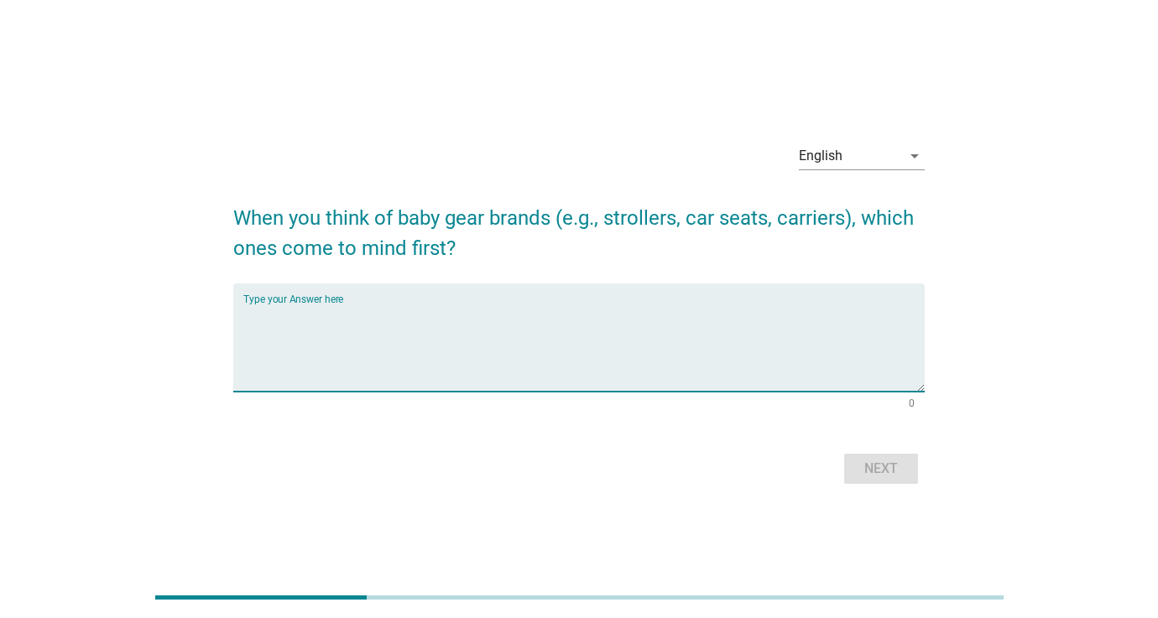
click at [592, 327] on textarea "Type your Answer here" at bounding box center [583, 348] width 681 height 88
type textarea "strollers"
click at [872, 472] on div "Next" at bounding box center [881, 469] width 47 height 20
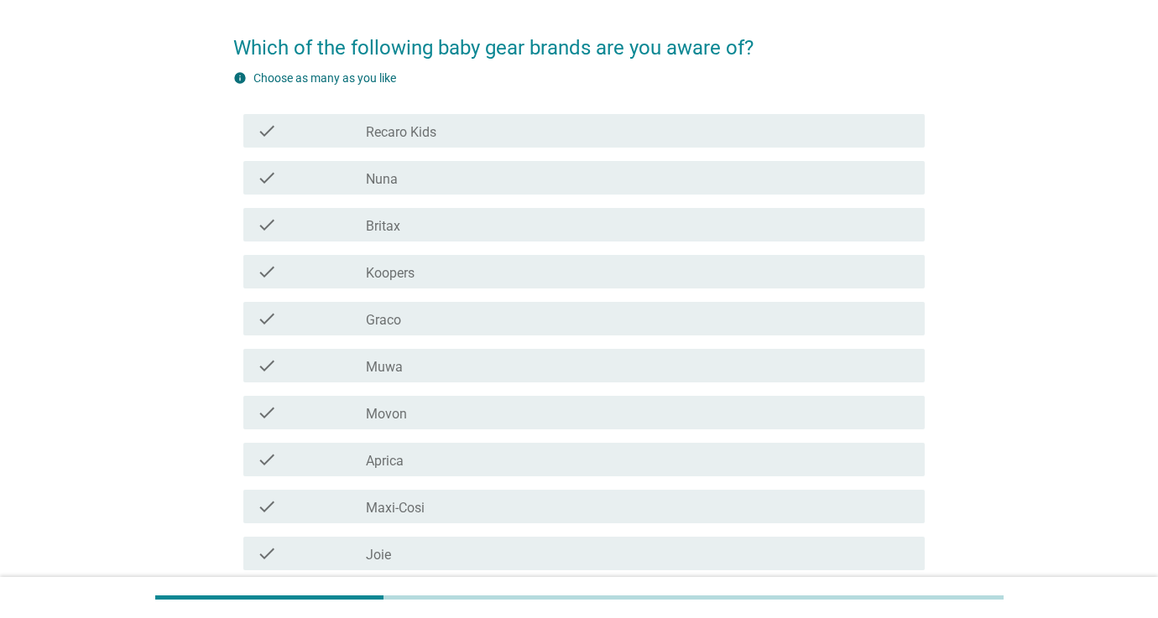
scroll to position [124, 0]
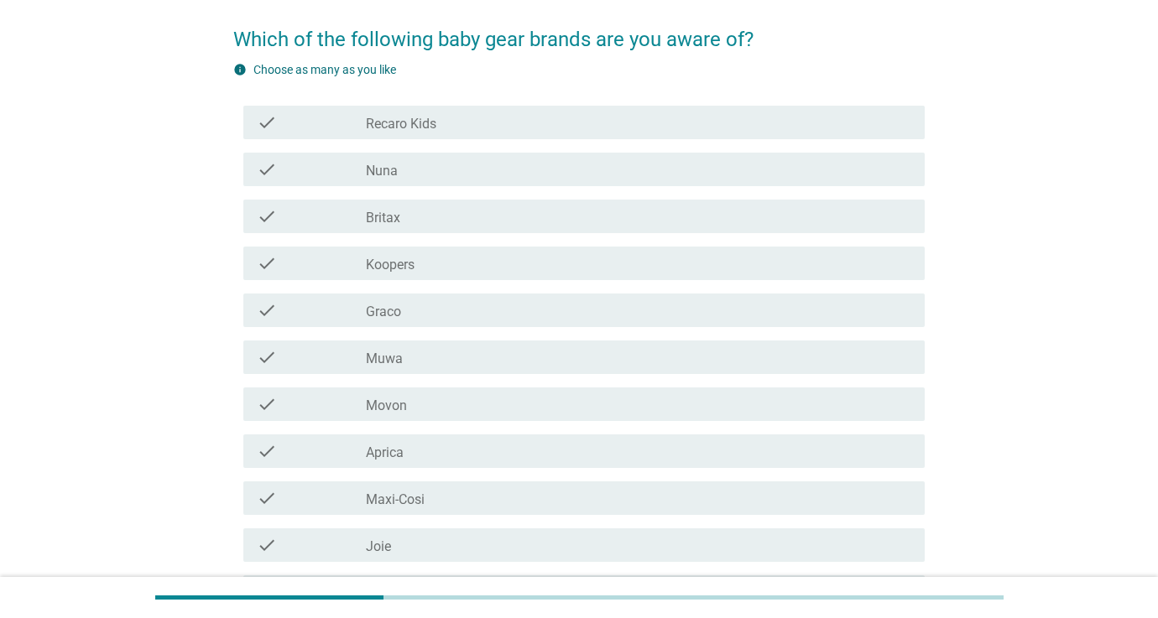
click at [380, 175] on label "Nuna" at bounding box center [382, 171] width 32 height 17
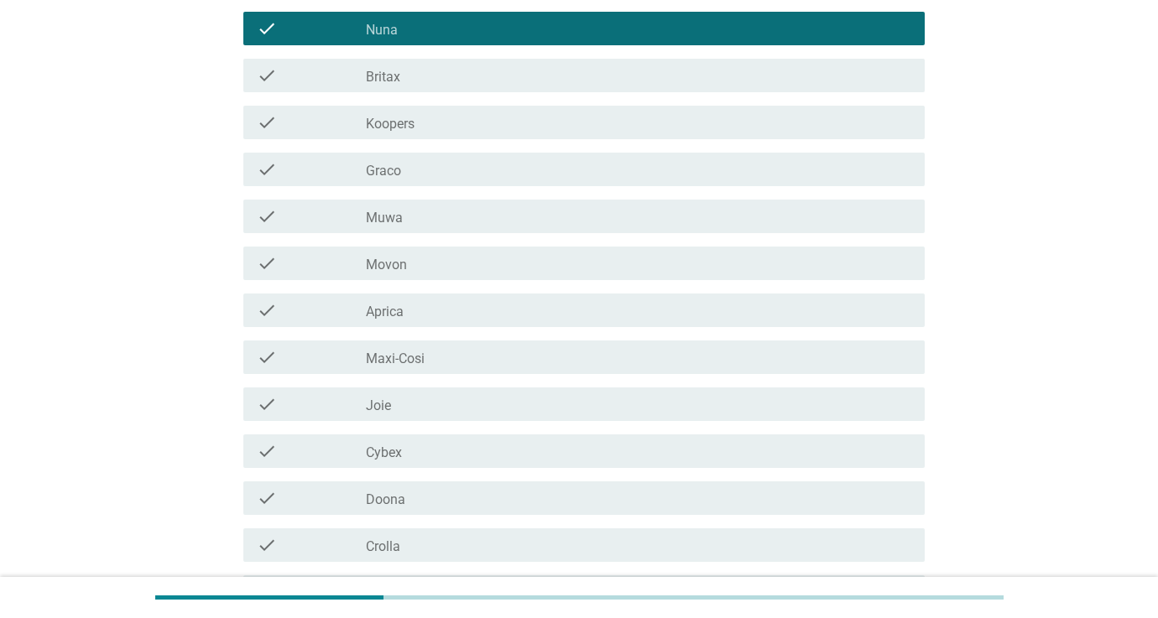
scroll to position [274, 0]
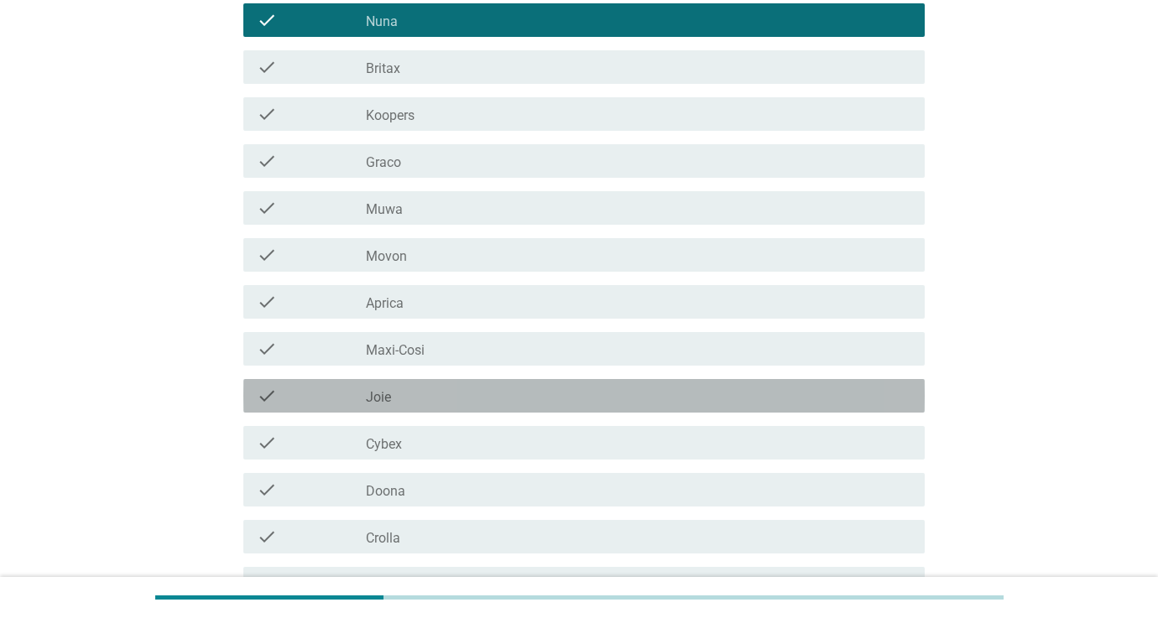
click at [441, 405] on div "check_box_outline_blank Joie" at bounding box center [638, 396] width 545 height 20
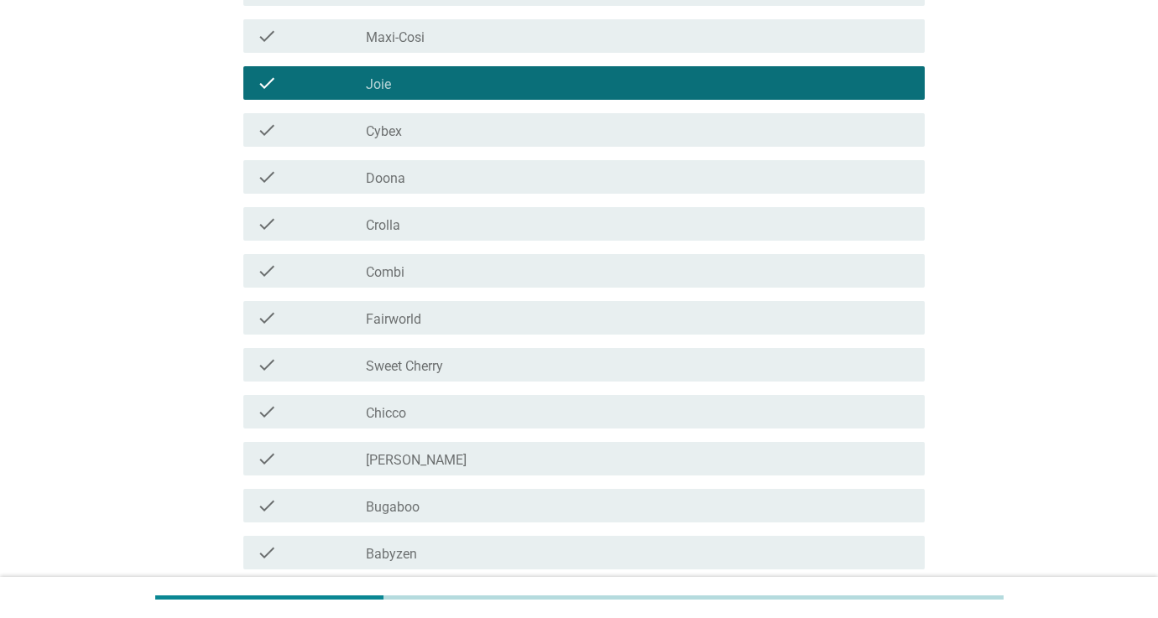
scroll to position [589, 0]
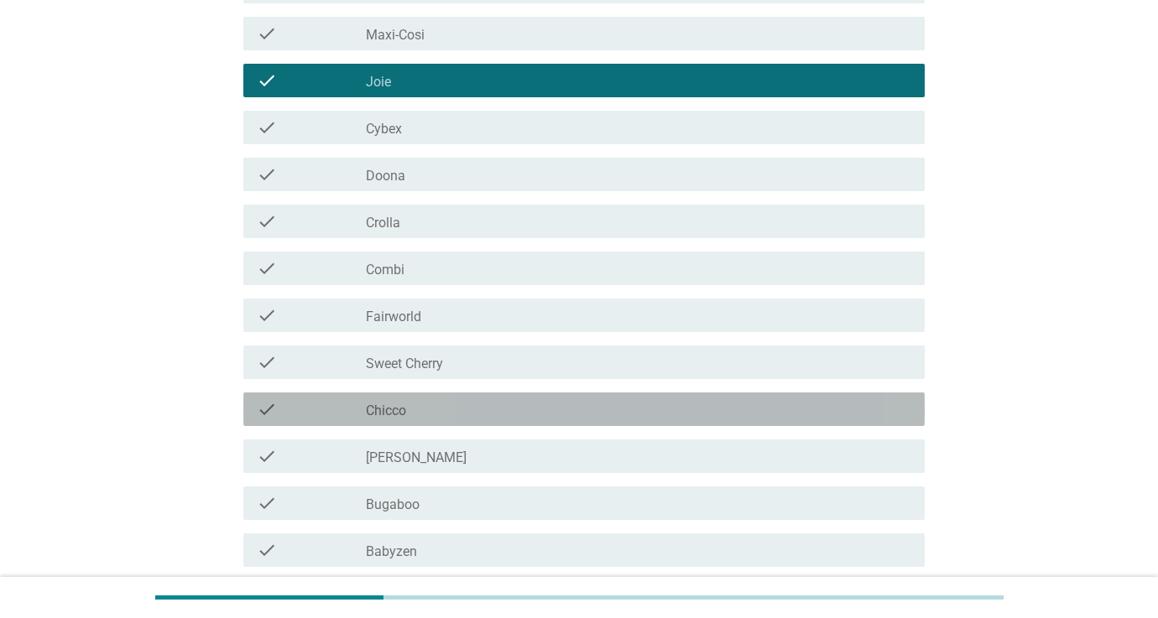
click at [441, 405] on div "check_box_outline_blank Chicco" at bounding box center [638, 409] width 545 height 20
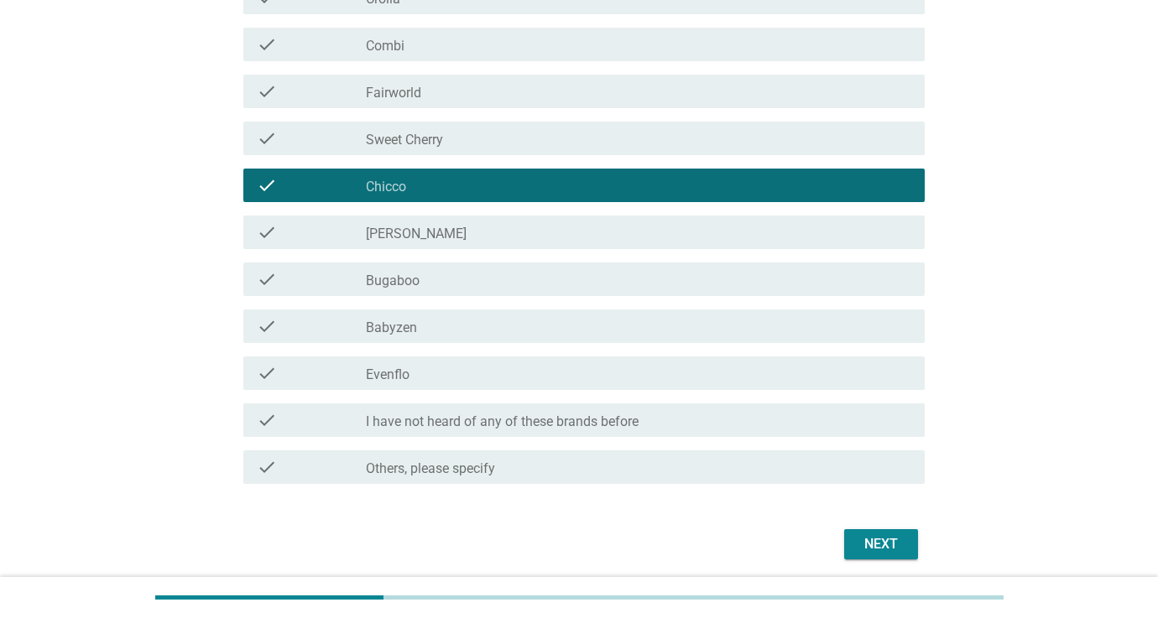
scroll to position [826, 0]
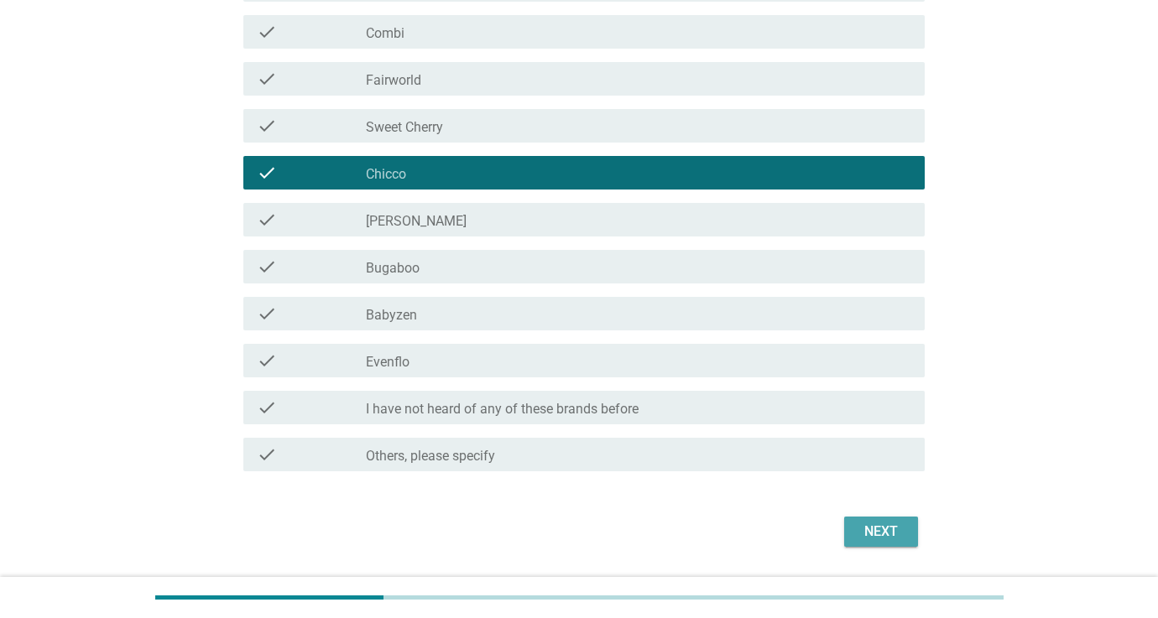
click at [894, 528] on div "Next" at bounding box center [881, 532] width 47 height 20
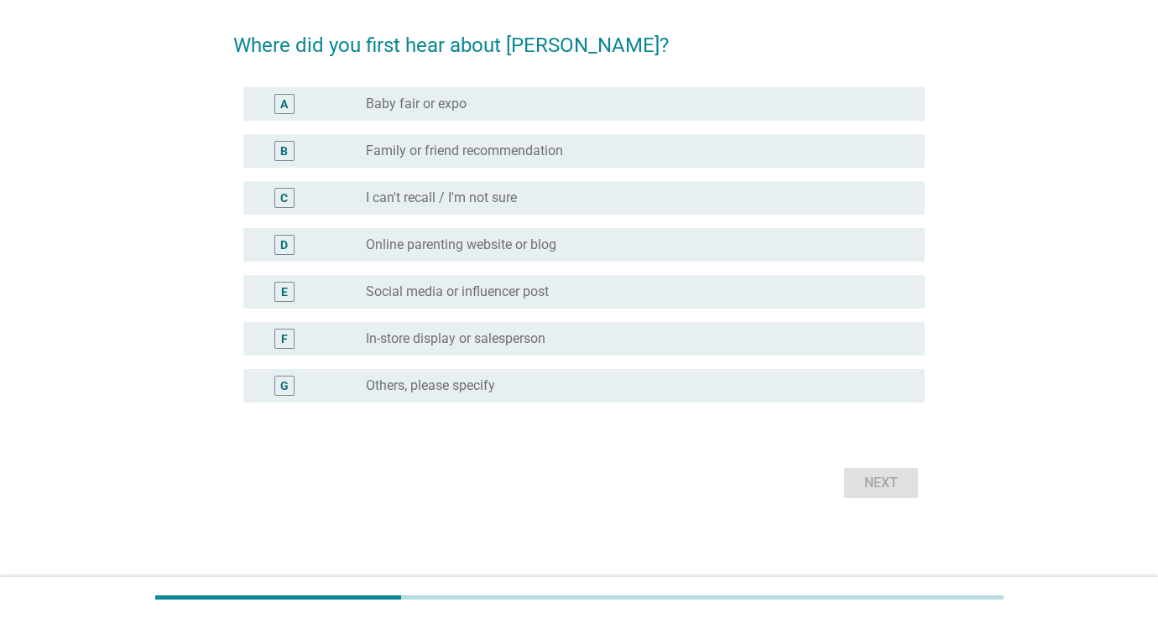
scroll to position [0, 0]
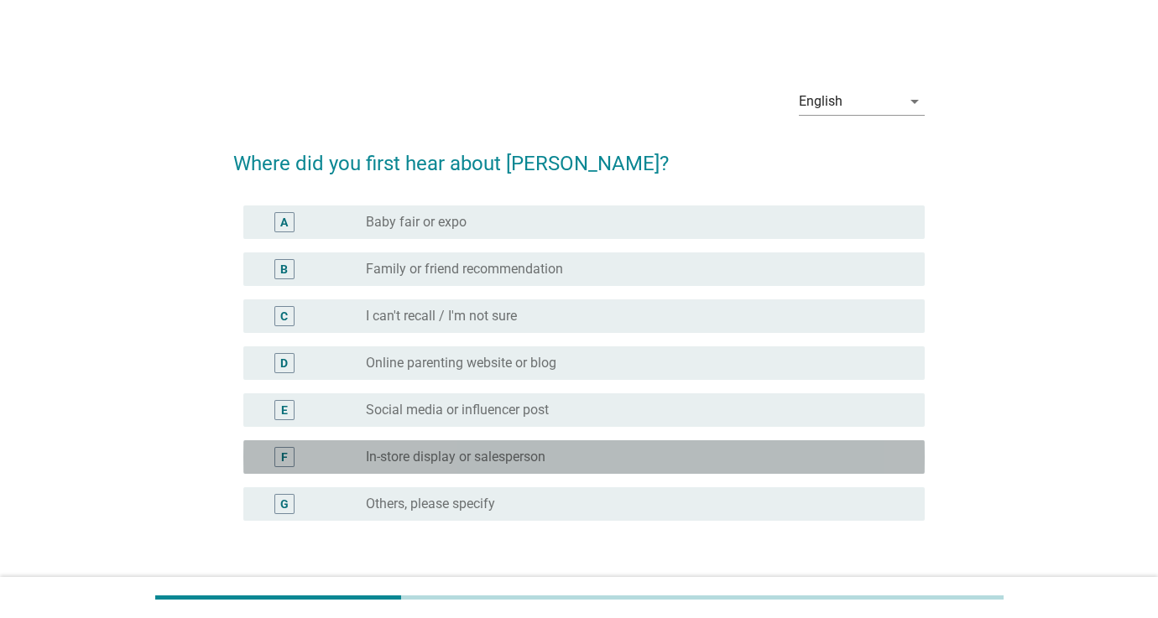
click at [536, 456] on label "In-store display or salesperson" at bounding box center [456, 457] width 180 height 17
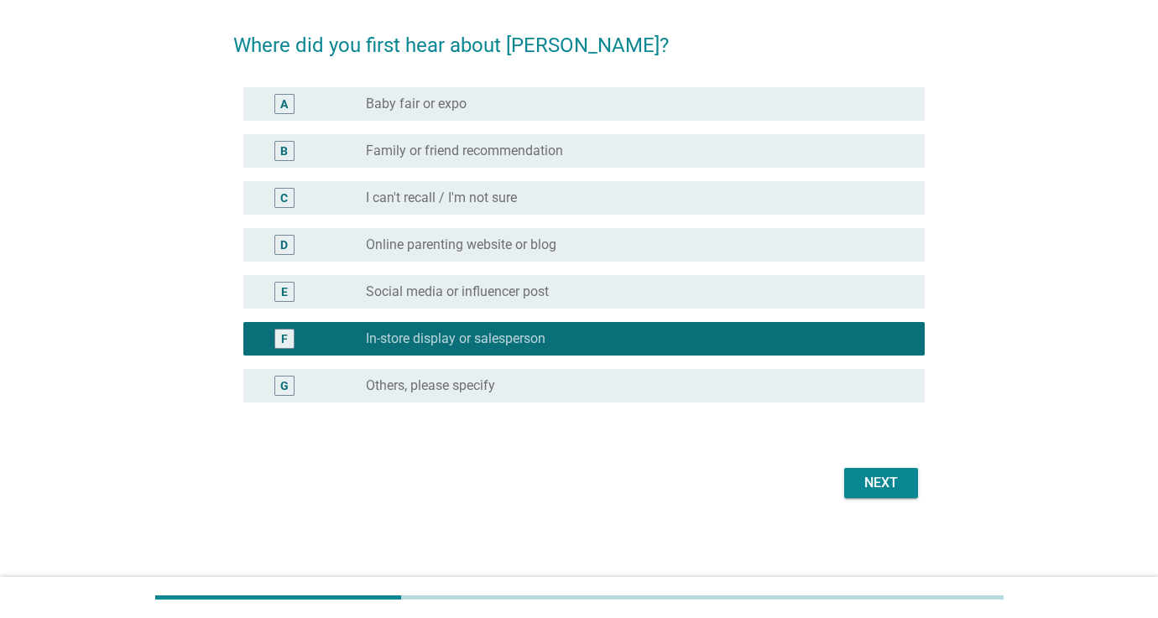
scroll to position [118, 0]
click at [885, 482] on div "Next" at bounding box center [881, 483] width 47 height 20
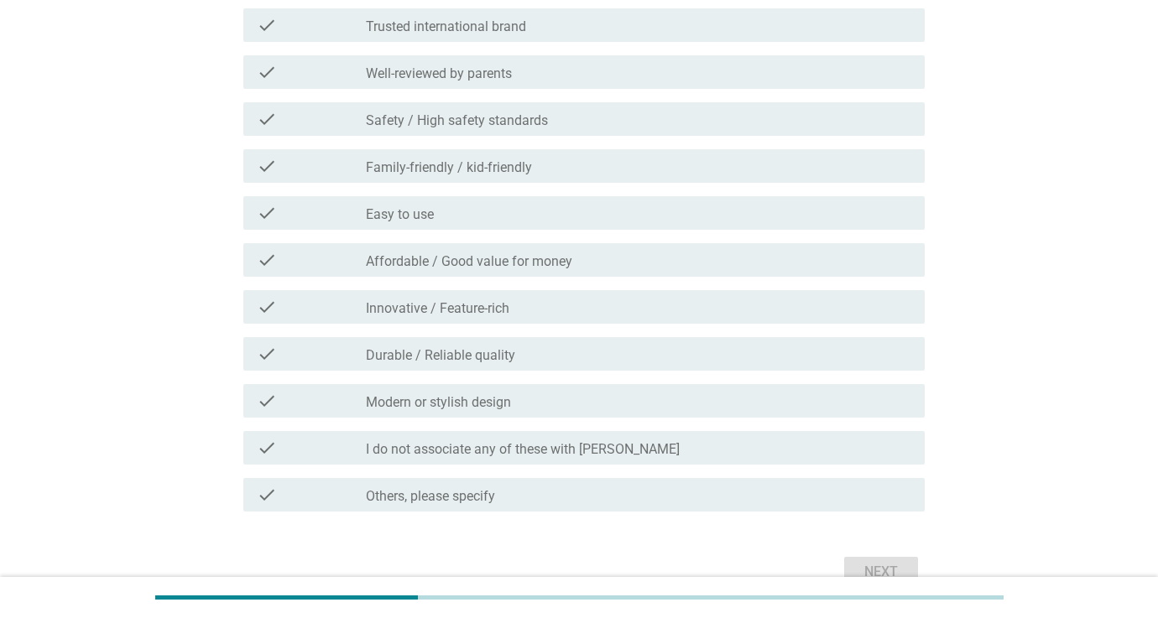
scroll to position [253, 0]
click at [545, 441] on label "I do not associate any of these with [PERSON_NAME]" at bounding box center [523, 449] width 314 height 17
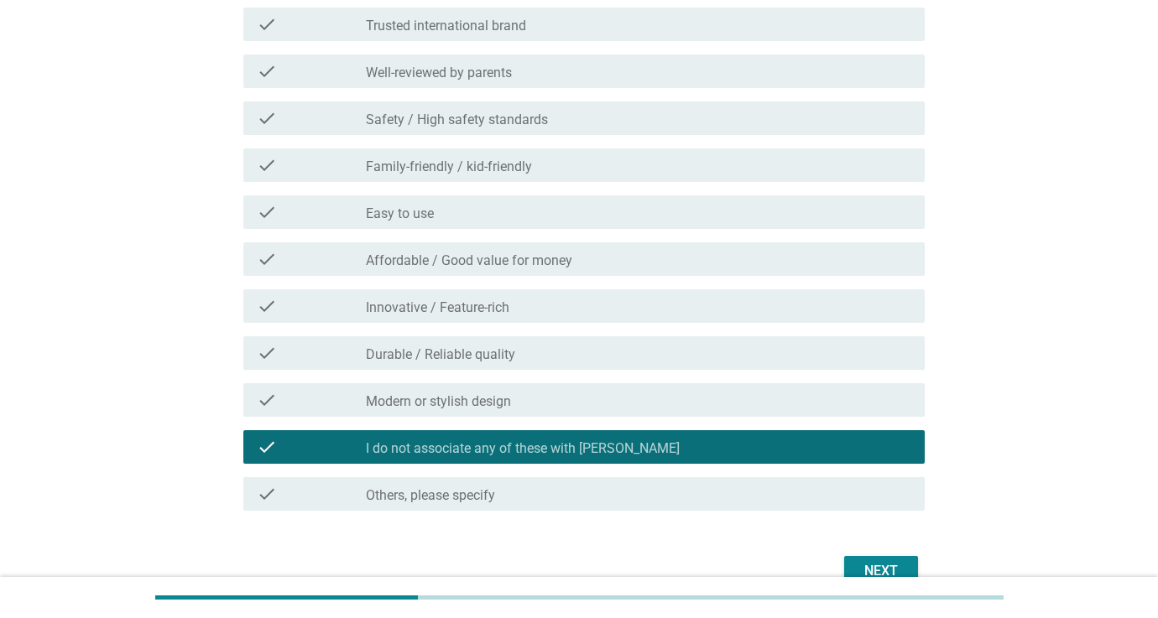
click at [891, 561] on div "Next" at bounding box center [881, 571] width 47 height 20
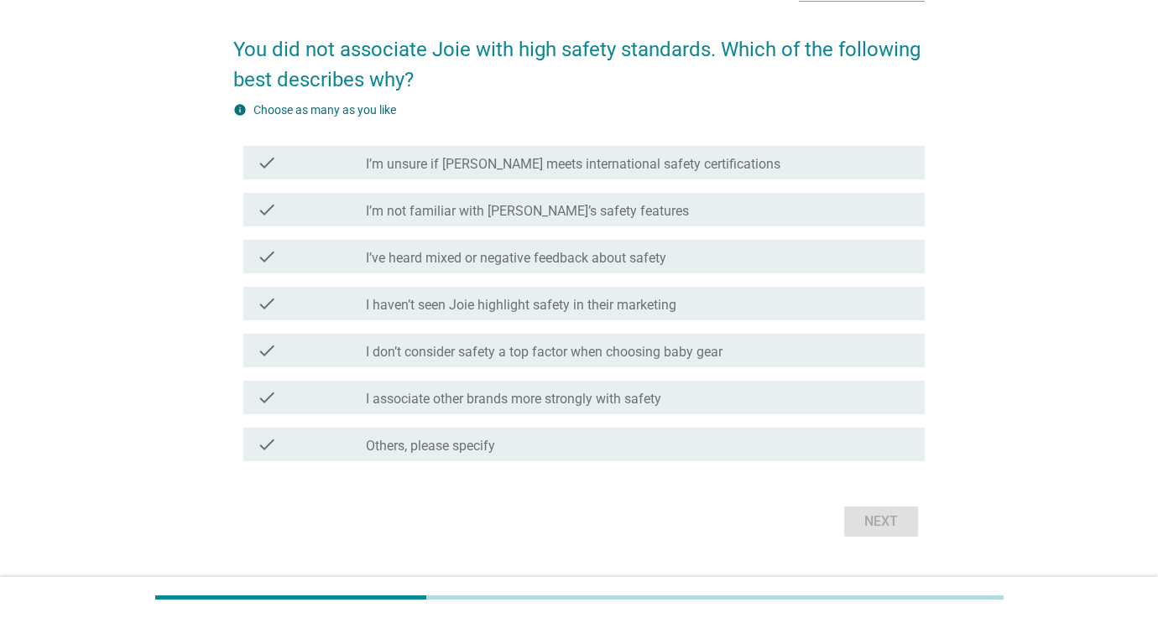
scroll to position [115, 0]
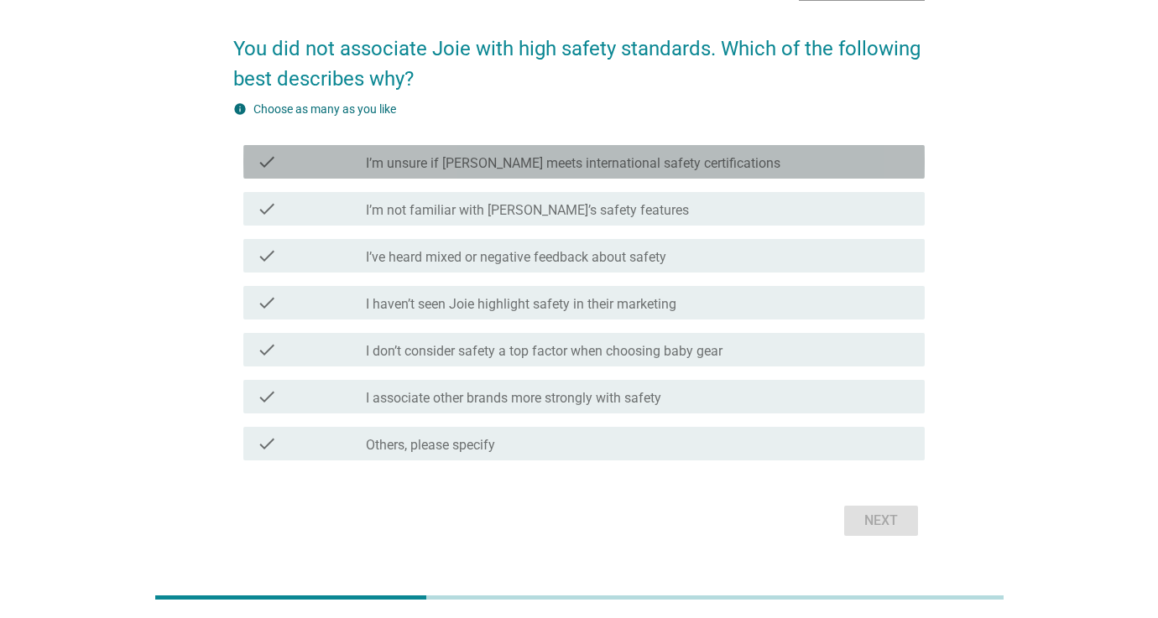
click at [555, 165] on label "I’m unsure if [PERSON_NAME] meets international safety certifications" at bounding box center [573, 163] width 415 height 17
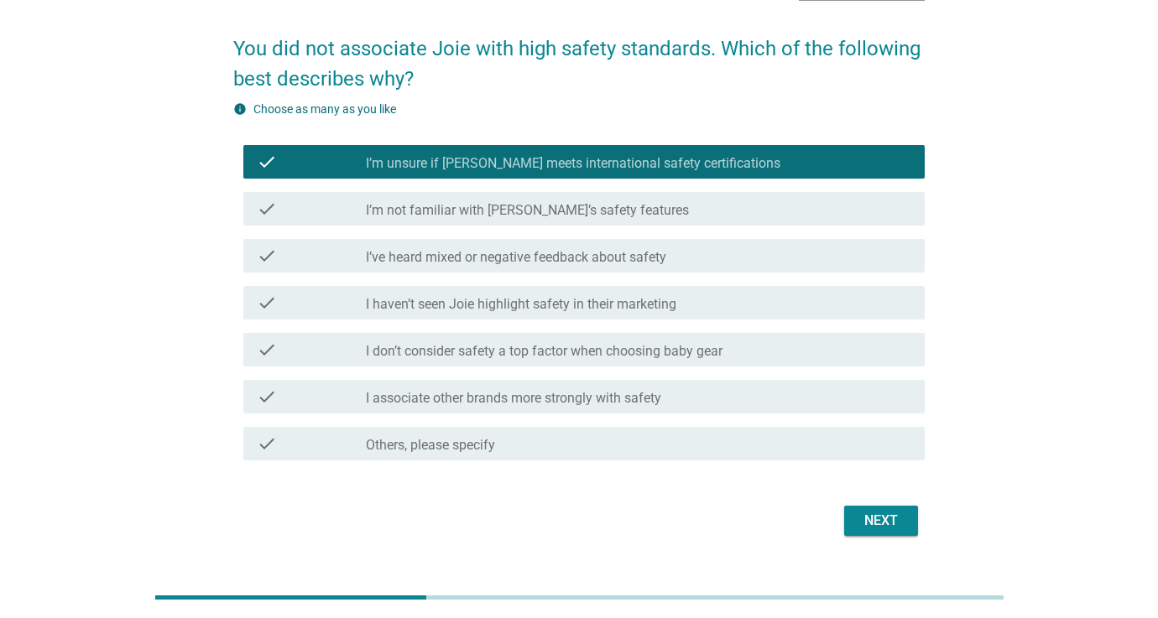
click at [869, 524] on div "Next" at bounding box center [881, 521] width 47 height 20
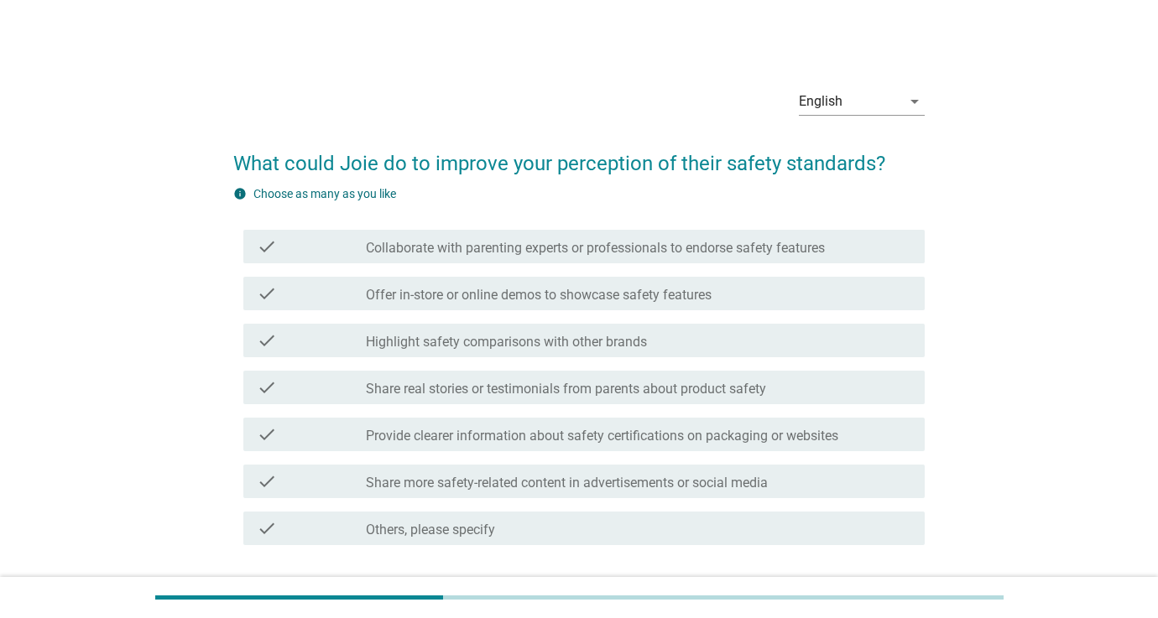
click at [694, 389] on label "Share real stories or testimonials from parents about product safety" at bounding box center [566, 389] width 400 height 17
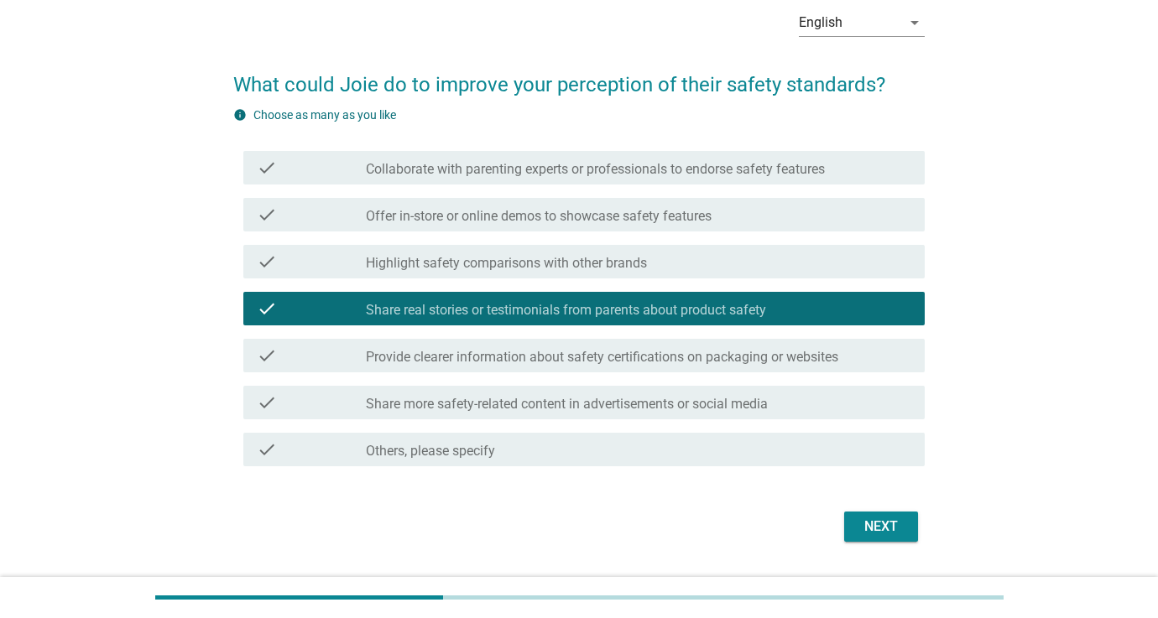
scroll to position [89, 0]
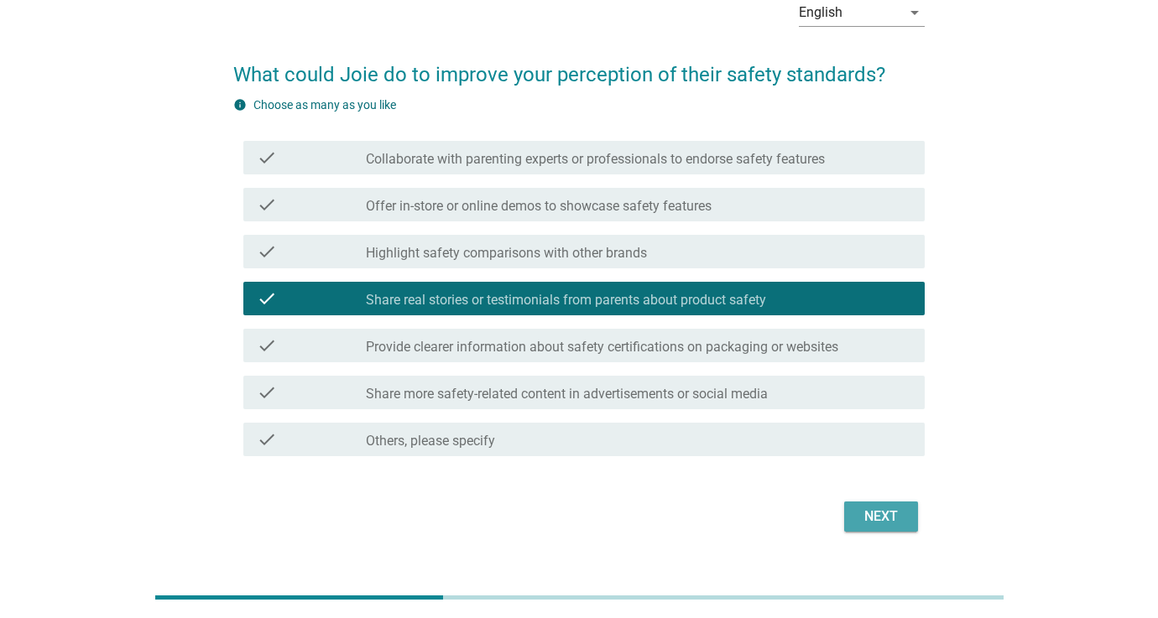
click at [872, 521] on div "Next" at bounding box center [881, 517] width 47 height 20
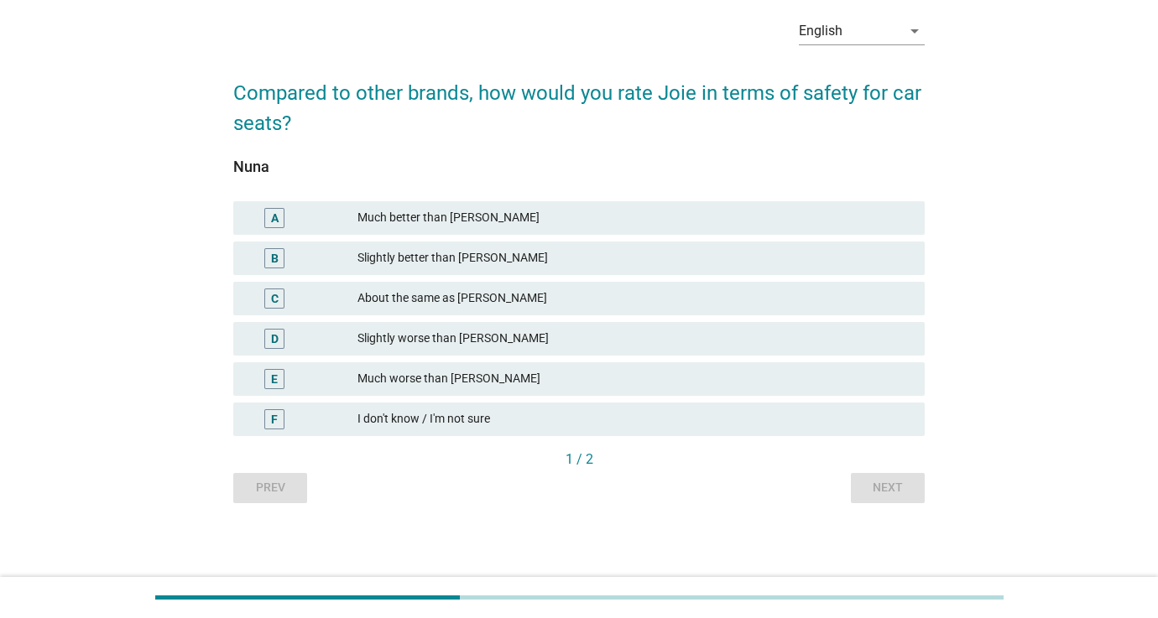
scroll to position [0, 0]
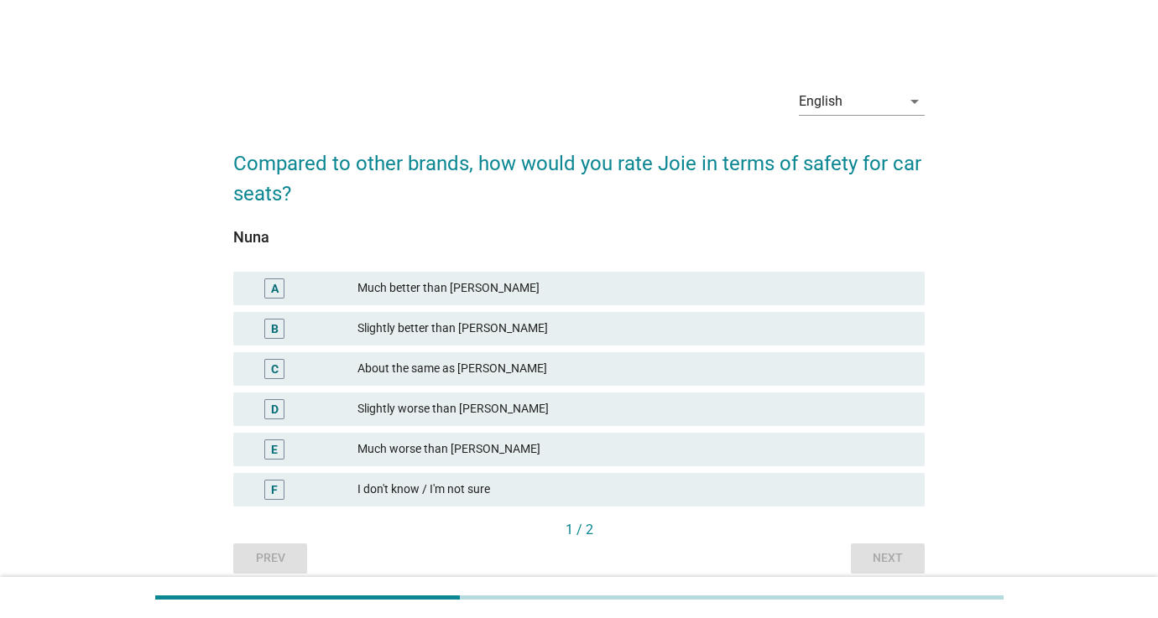
click at [413, 376] on div "About the same as [PERSON_NAME]" at bounding box center [634, 369] width 554 height 20
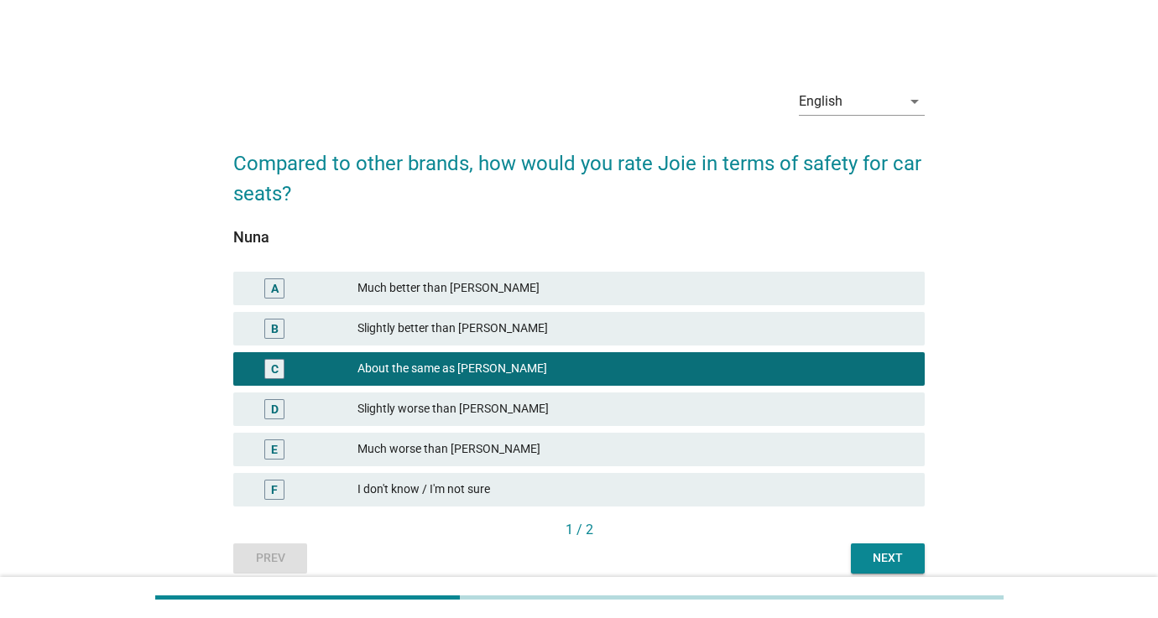
click at [880, 556] on div "Next" at bounding box center [887, 559] width 47 height 18
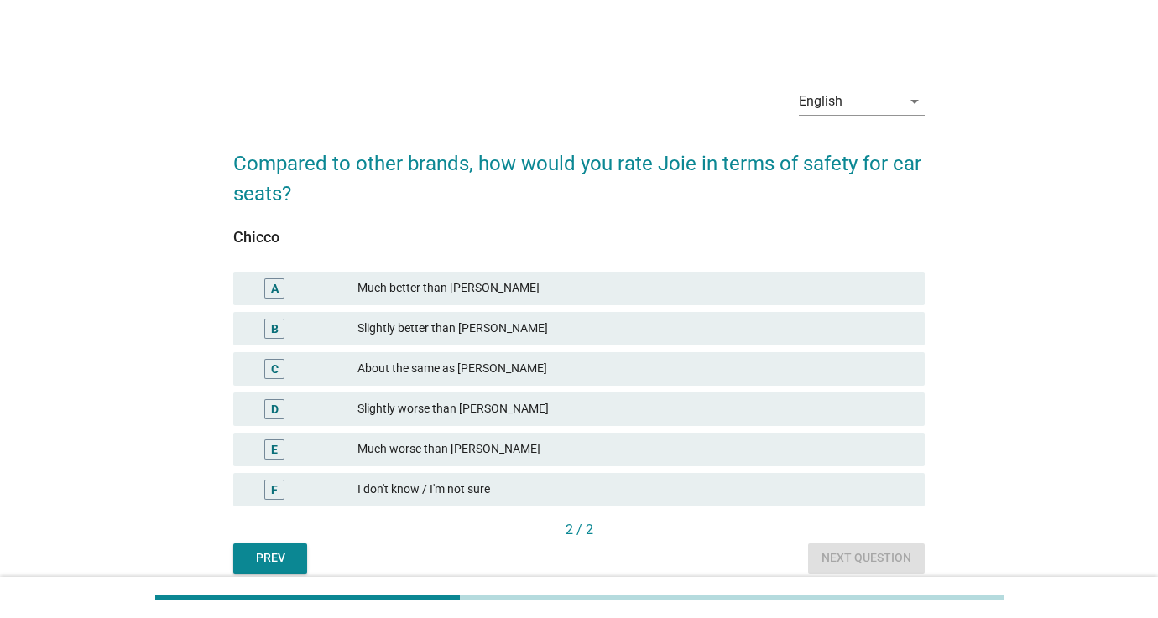
click at [509, 375] on div "About the same as [PERSON_NAME]" at bounding box center [634, 369] width 554 height 20
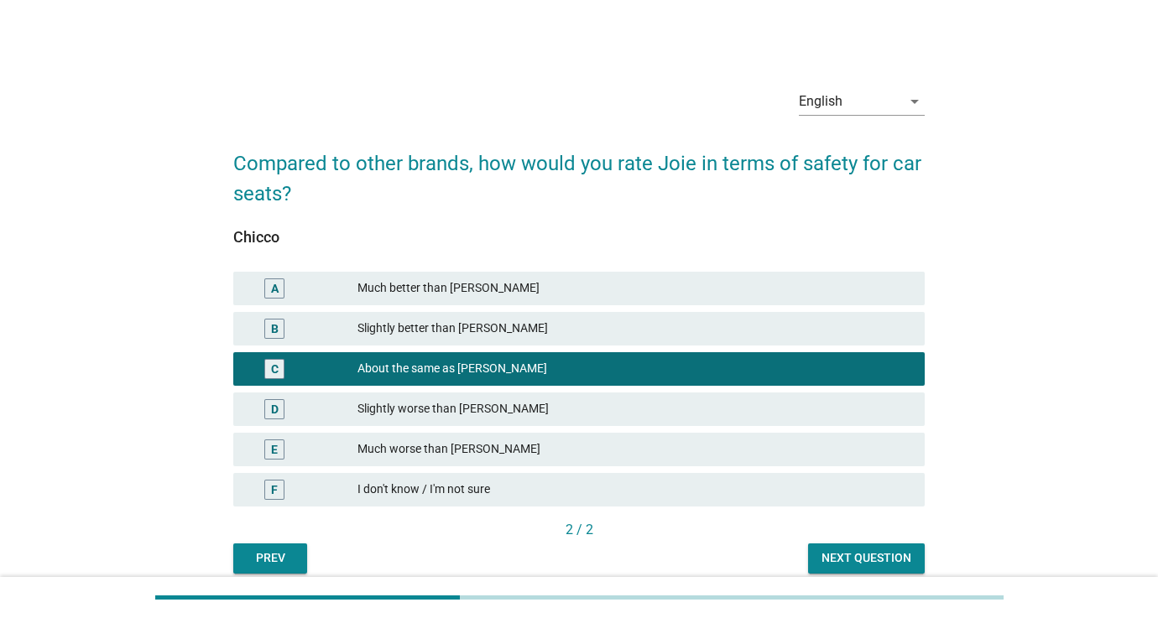
click at [818, 553] on button "Next question" at bounding box center [866, 559] width 117 height 30
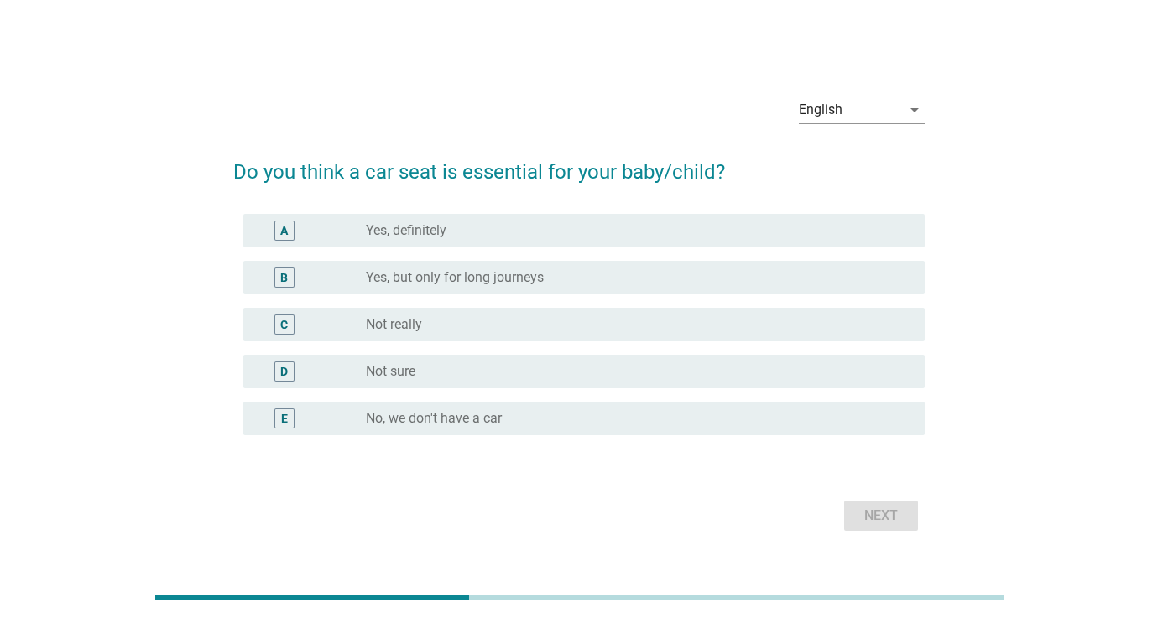
click at [379, 371] on label "Not sure" at bounding box center [391, 371] width 50 height 17
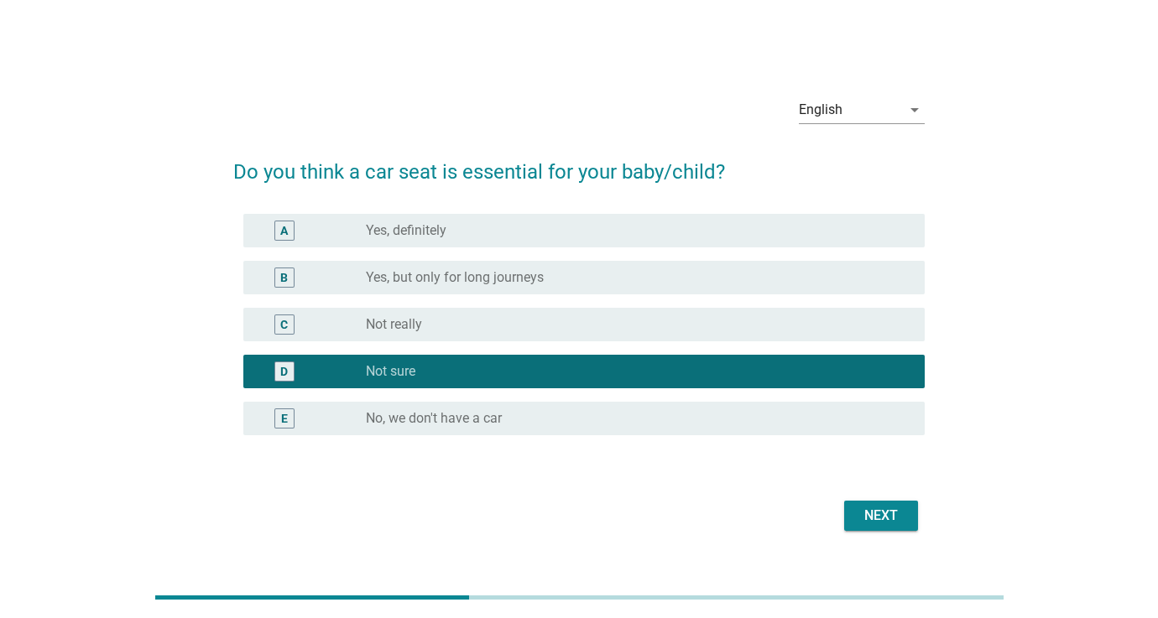
click at [872, 520] on div "Next" at bounding box center [881, 516] width 47 height 20
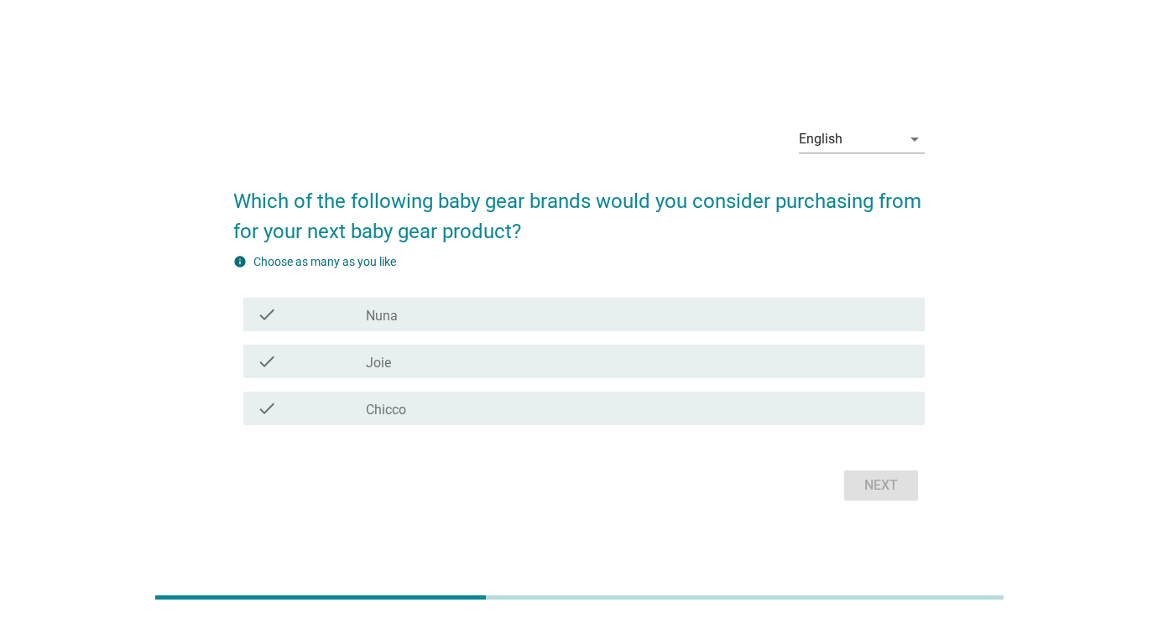
click at [351, 319] on div "check" at bounding box center [311, 315] width 109 height 20
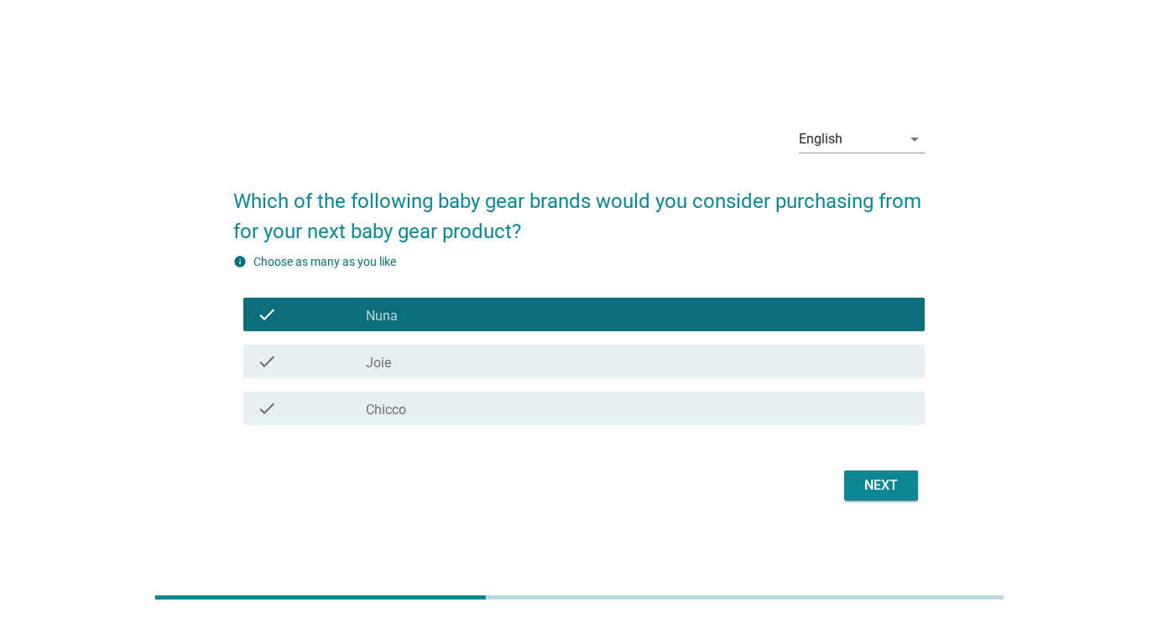
click at [367, 367] on label "Joie" at bounding box center [378, 363] width 25 height 17
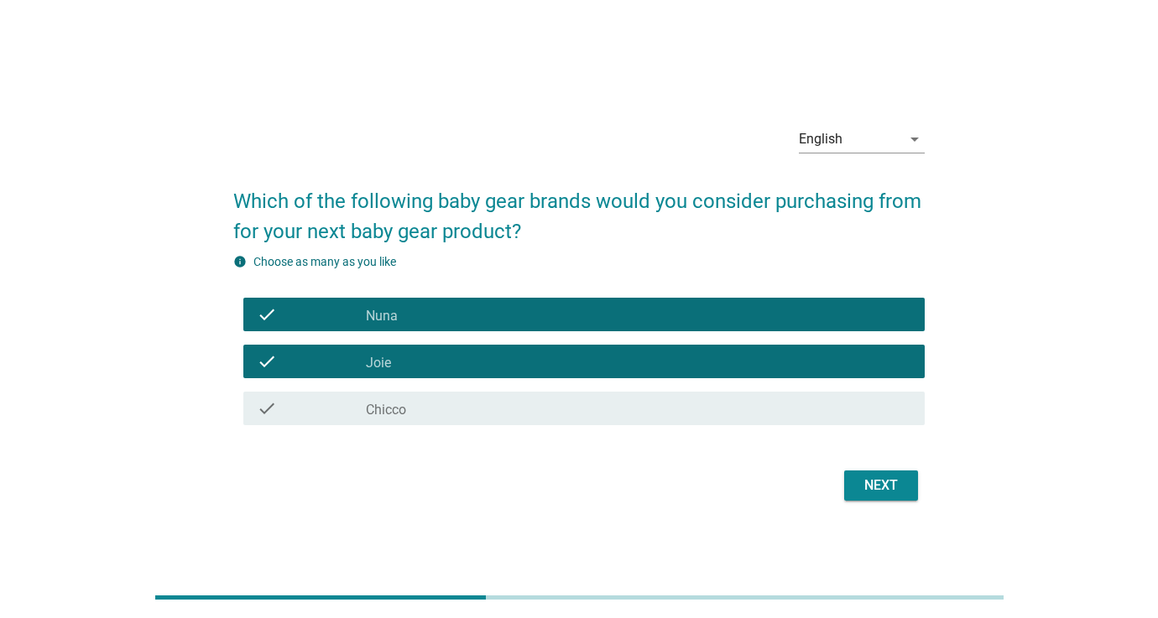
click at [385, 404] on label "Chicco" at bounding box center [386, 410] width 40 height 17
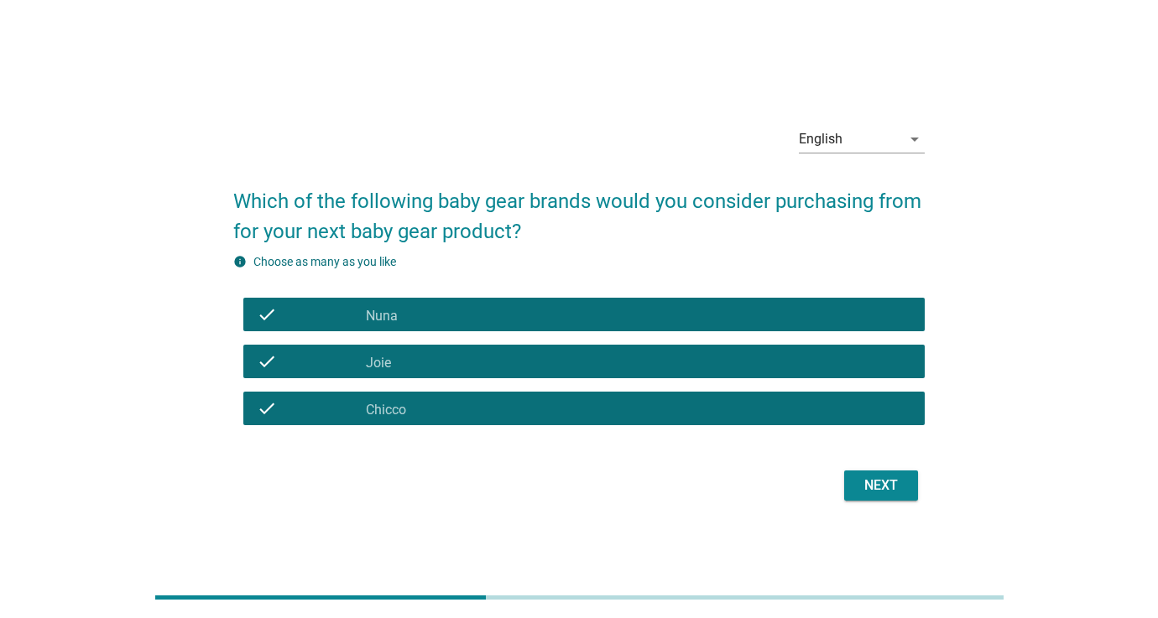
click at [872, 486] on div "Next" at bounding box center [881, 486] width 47 height 20
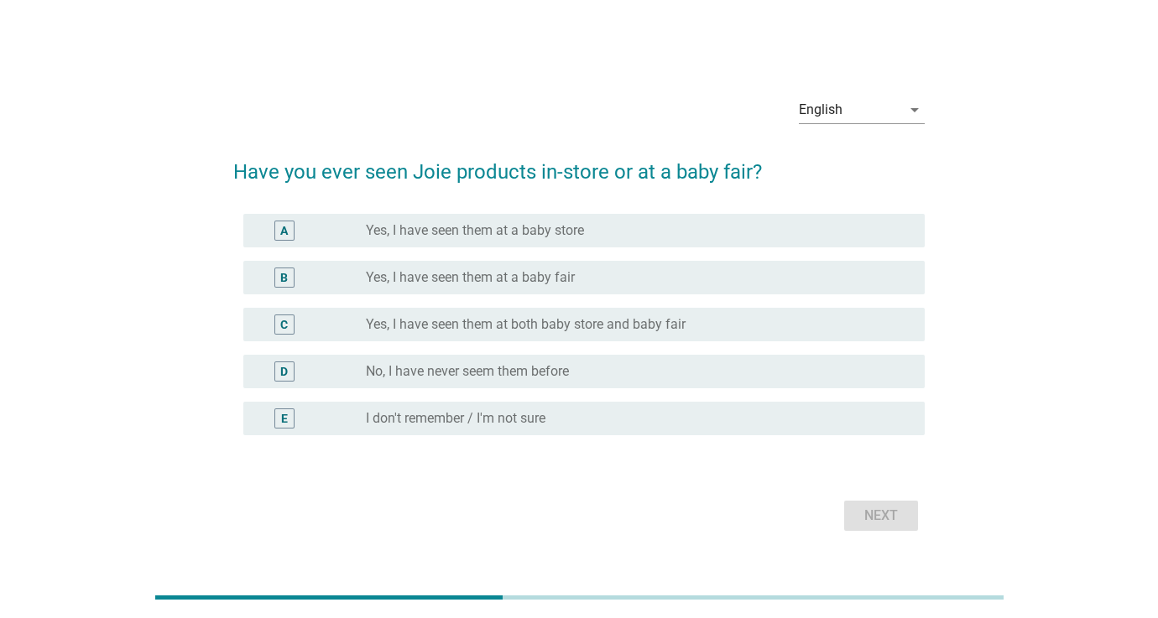
click at [604, 228] on div "radio_button_unchecked Yes, I have seen them at a baby store" at bounding box center [632, 230] width 532 height 17
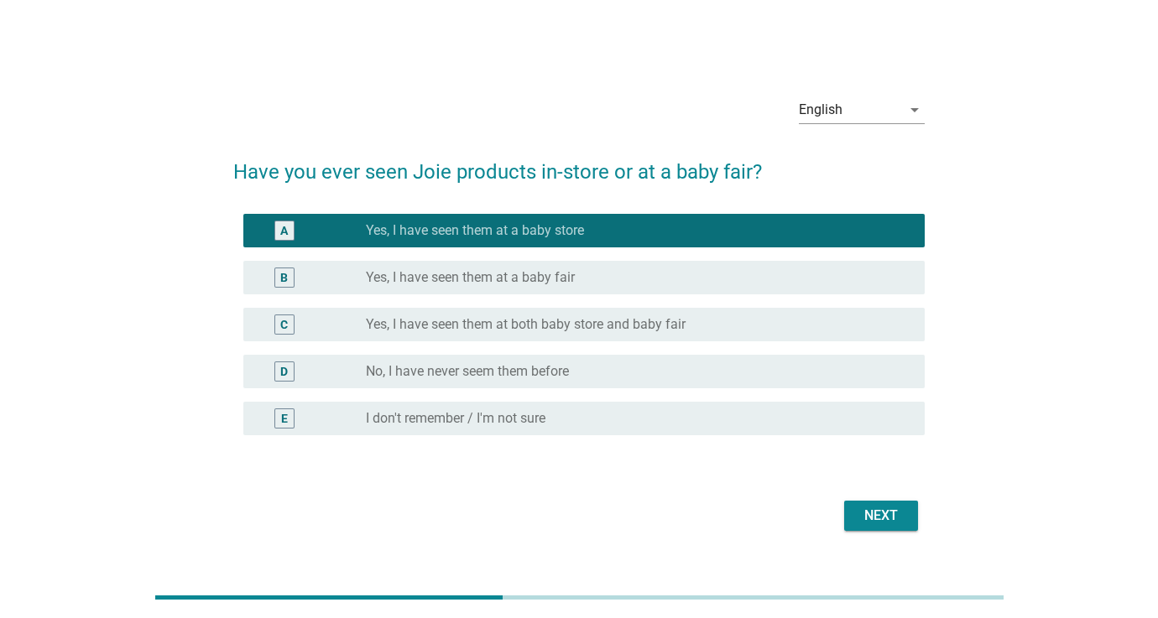
click at [862, 515] on div "Next" at bounding box center [881, 516] width 47 height 20
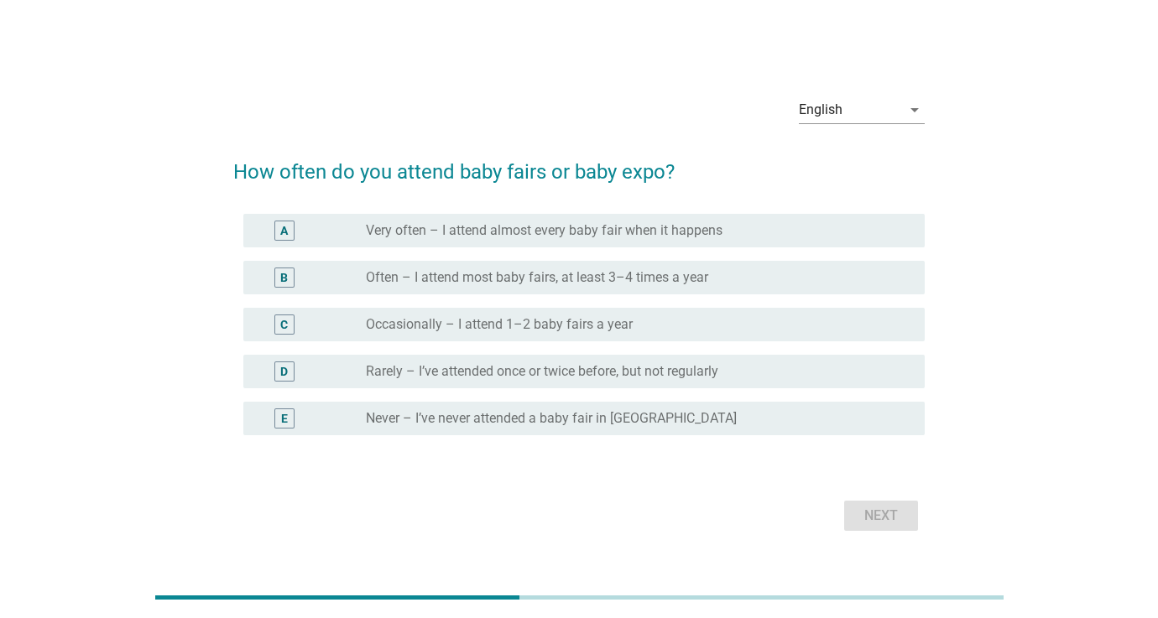
click at [718, 412] on div "radio_button_unchecked Never – I’ve never attended a baby fair in [GEOGRAPHIC_D…" at bounding box center [632, 418] width 532 height 17
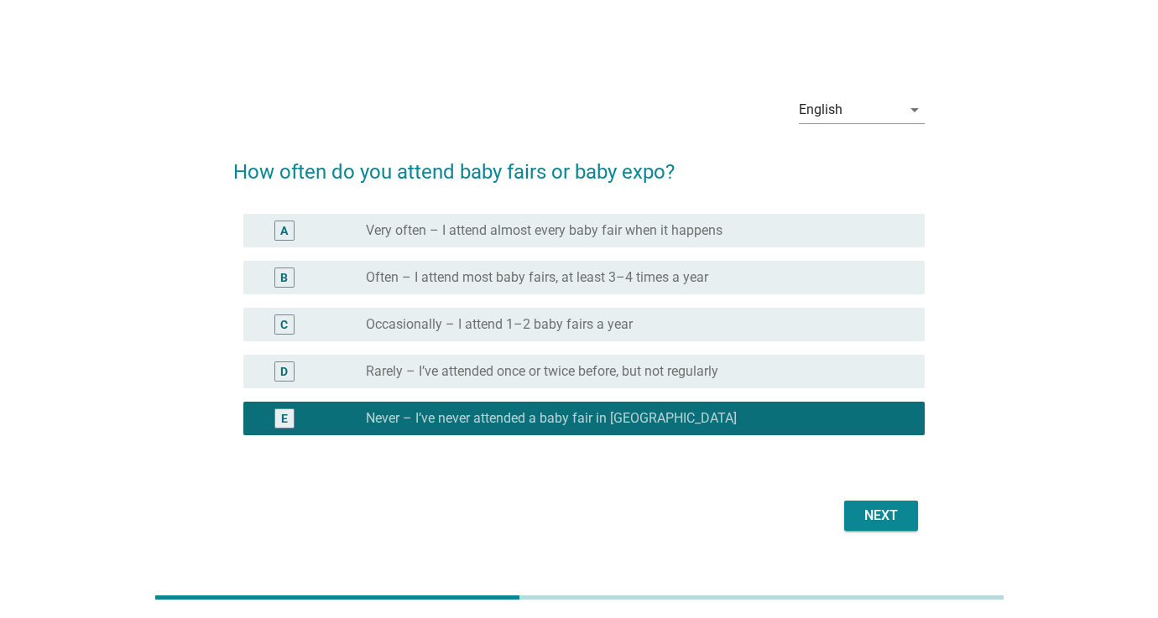
click at [883, 531] on div "Next" at bounding box center [578, 516] width 691 height 40
click at [878, 516] on div "Next" at bounding box center [881, 516] width 47 height 20
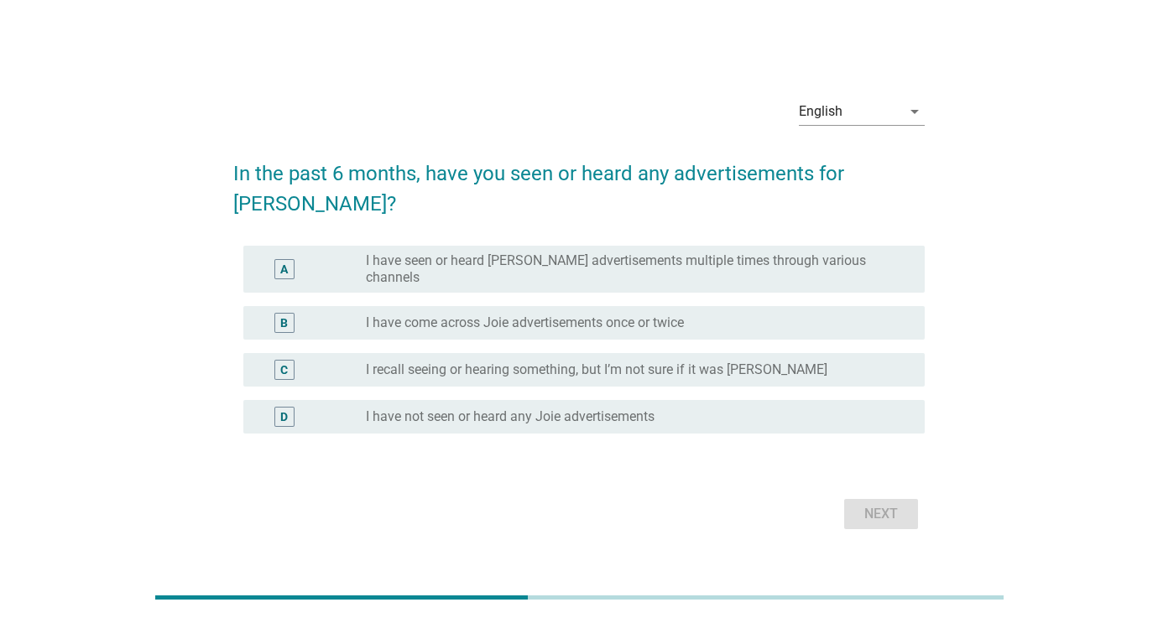
click at [681, 409] on div "radio_button_unchecked I have not seen or heard any Joie advertisements" at bounding box center [632, 417] width 532 height 17
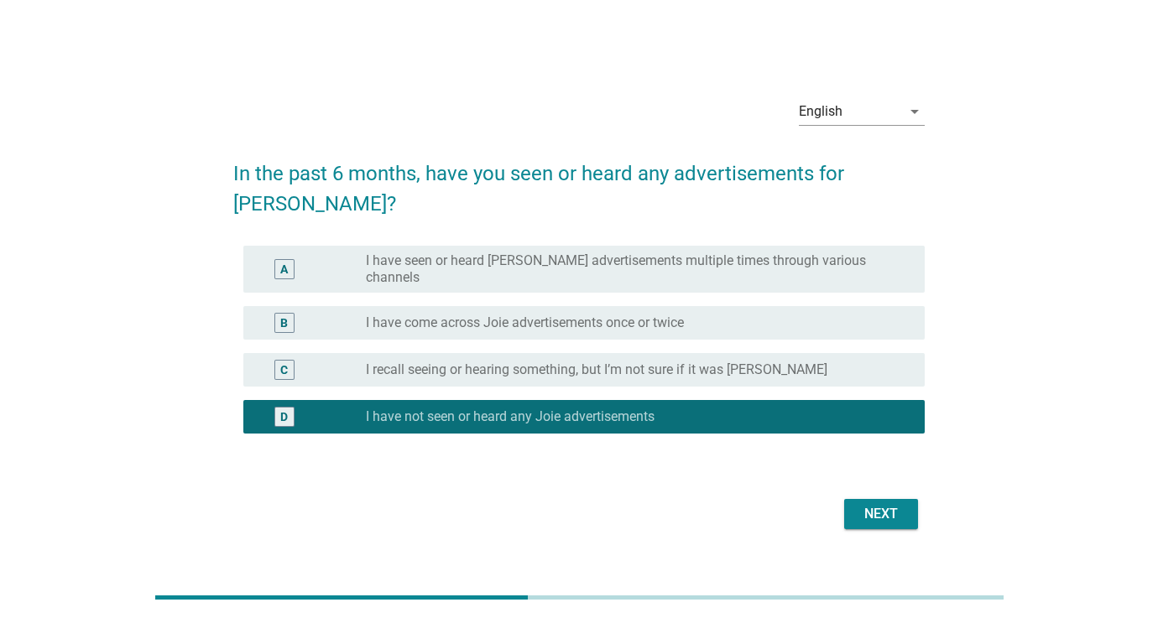
click at [870, 504] on div "Next" at bounding box center [881, 514] width 47 height 20
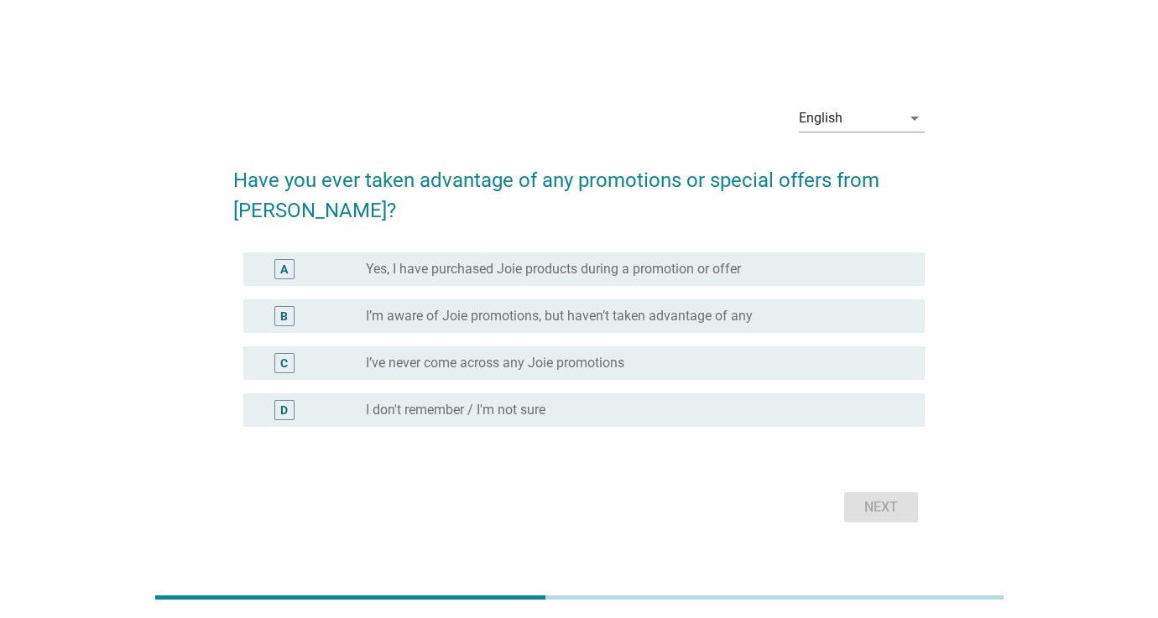
click at [623, 319] on label "I’m aware of Joie promotions, but haven’t taken advantage of any" at bounding box center [559, 316] width 387 height 17
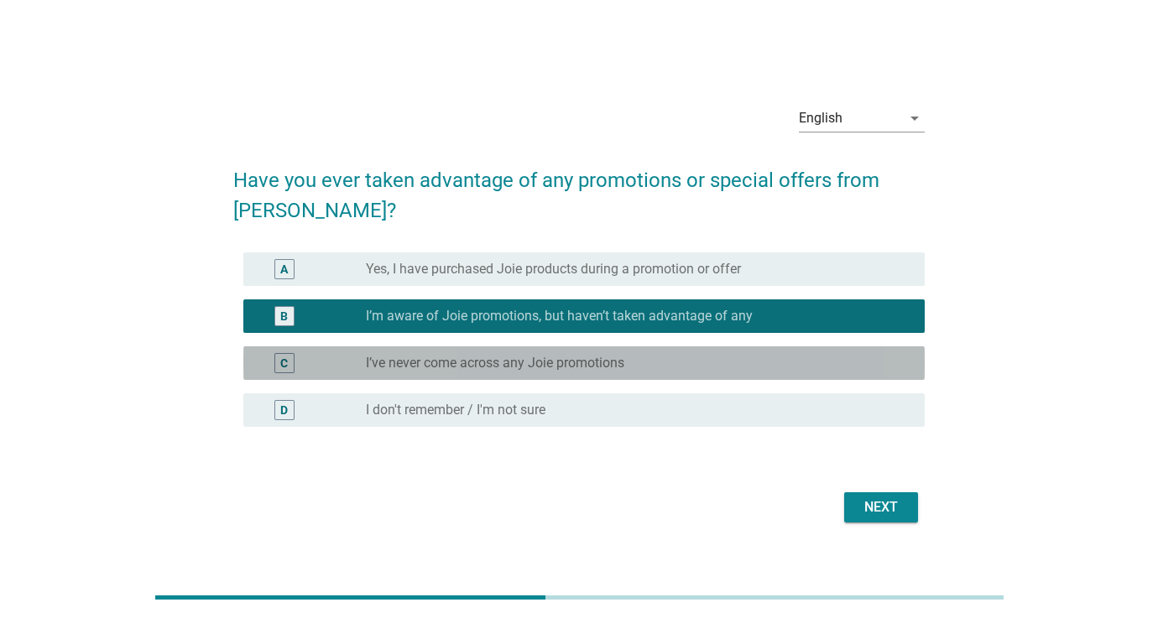
click at [701, 363] on div "radio_button_unchecked I’ve never come across any Joie promotions" at bounding box center [632, 363] width 532 height 17
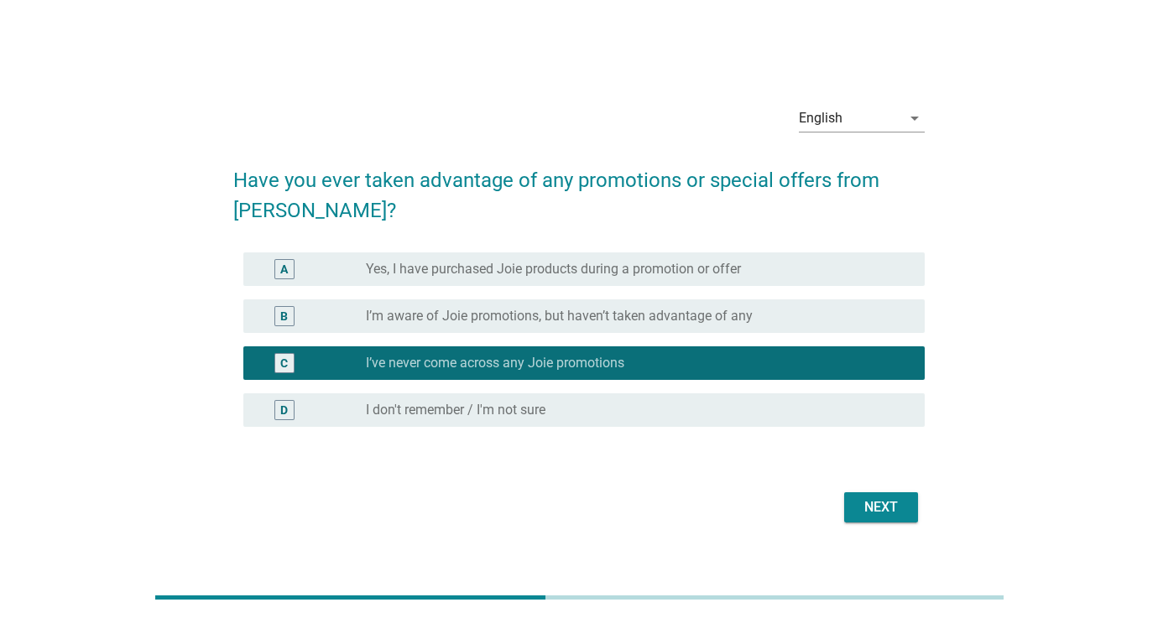
click at [866, 504] on div "Next" at bounding box center [881, 508] width 47 height 20
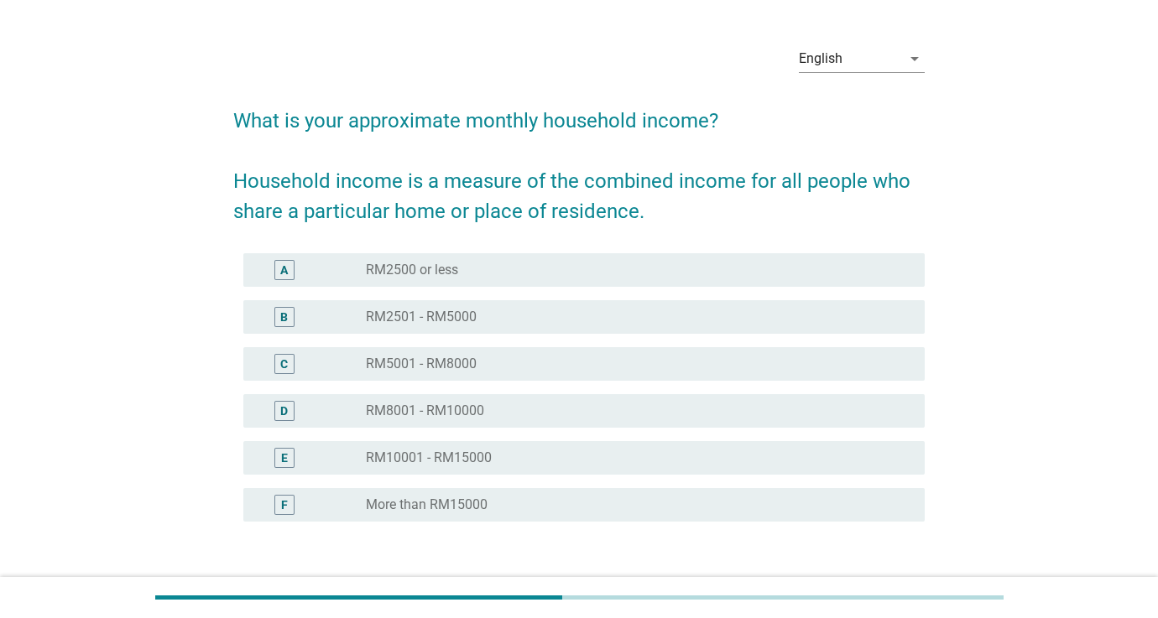
scroll to position [44, 0]
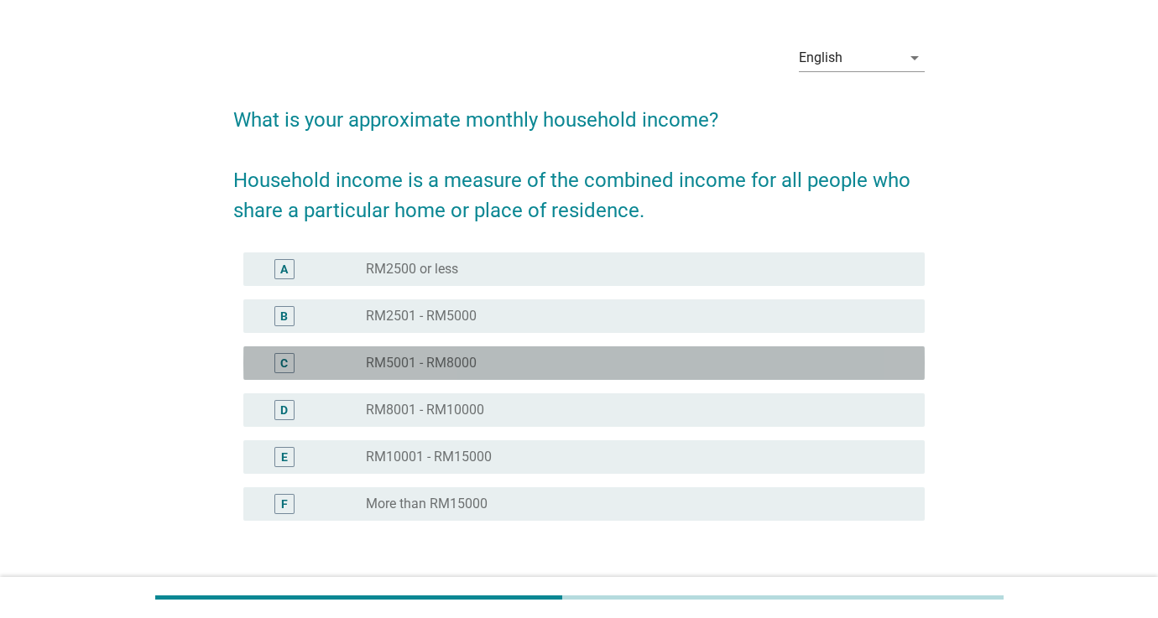
click at [539, 358] on div "radio_button_unchecked RM5001 - RM8000" at bounding box center [632, 363] width 532 height 17
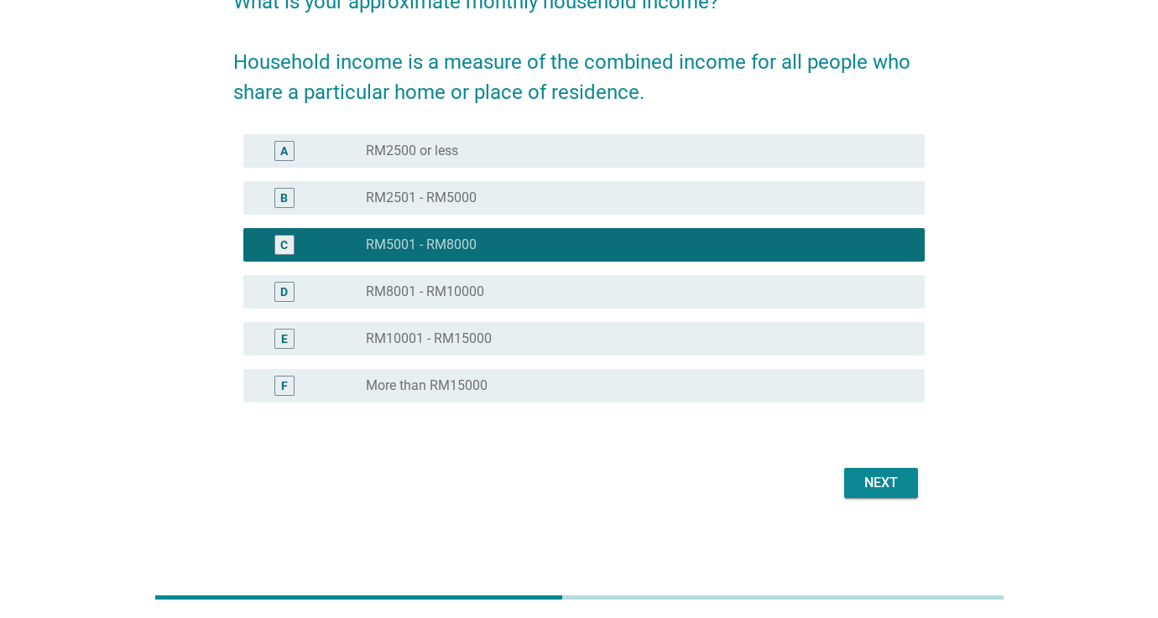
scroll to position [162, 0]
click at [863, 479] on div "Next" at bounding box center [881, 483] width 47 height 20
